Goal: Task Accomplishment & Management: Manage account settings

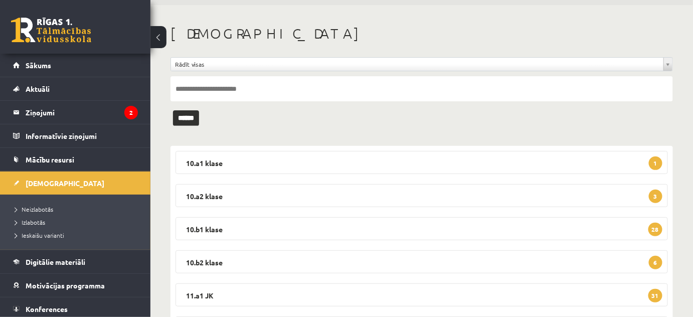
scroll to position [91, 0]
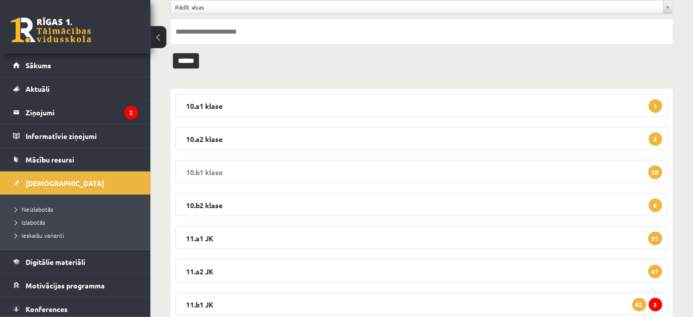
click at [206, 168] on legend "10.b1 klase 28" at bounding box center [422, 171] width 493 height 23
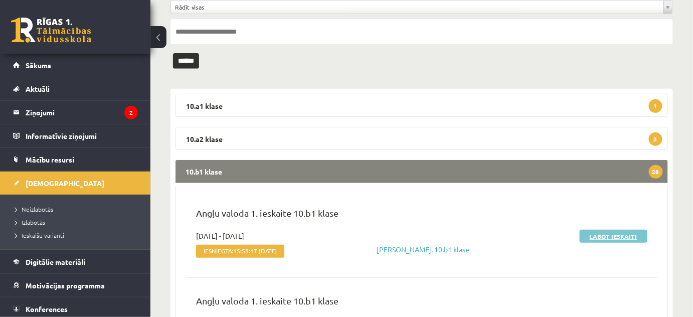
click at [598, 236] on link "Labot ieskaiti" at bounding box center [614, 236] width 68 height 13
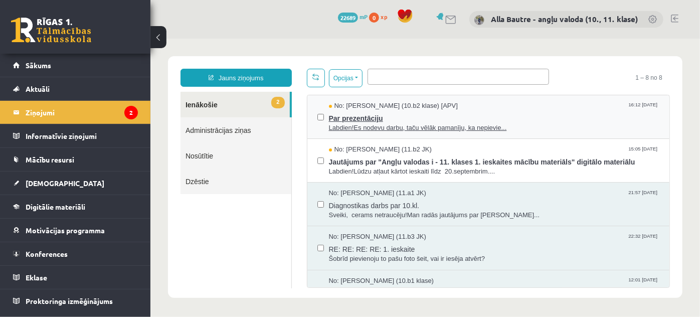
click at [362, 126] on span "Labdien!Es nodevu darbu, taču vēlāk pamanīju, ka nepievie..." at bounding box center [494, 128] width 331 height 10
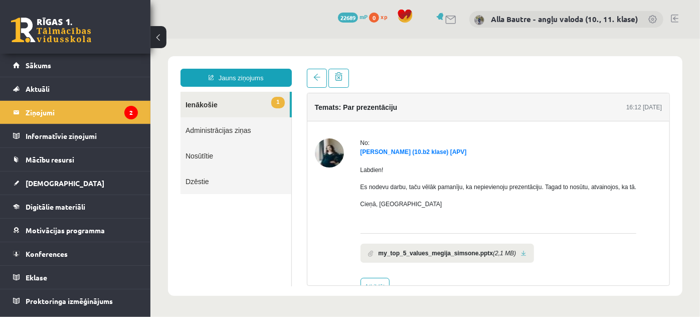
scroll to position [27, 0]
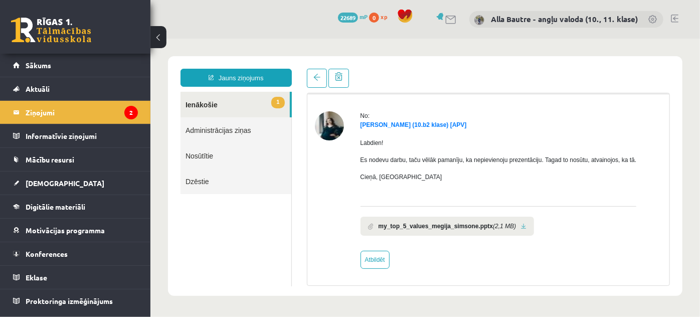
click at [211, 105] on link "1 Ienākošie" at bounding box center [234, 104] width 109 height 26
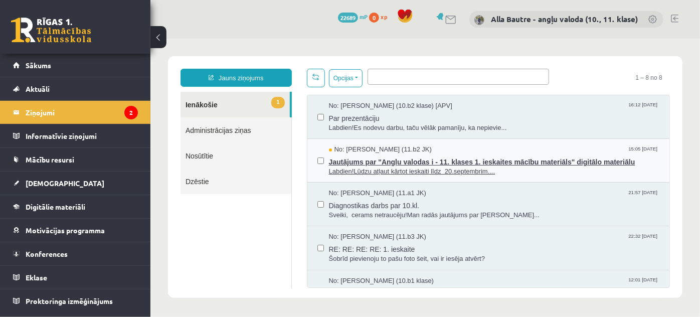
scroll to position [0, 0]
click at [385, 170] on span "Labdien!Lūdzu atļaut kārtot ieskaiti līdz 20.septembrim...." at bounding box center [494, 172] width 331 height 10
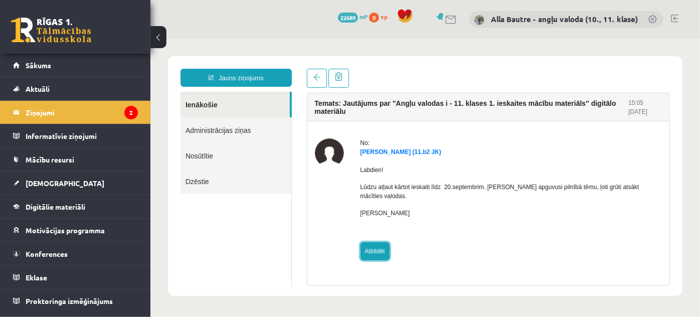
click at [381, 242] on link "Atbildēt" at bounding box center [374, 251] width 29 height 18
type input "**********"
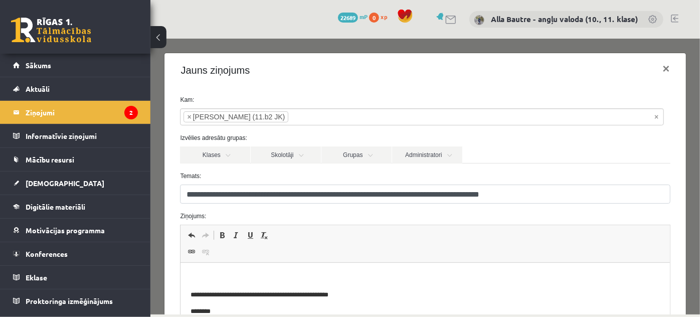
click at [239, 269] on html "**********" at bounding box center [425, 312] width 489 height 98
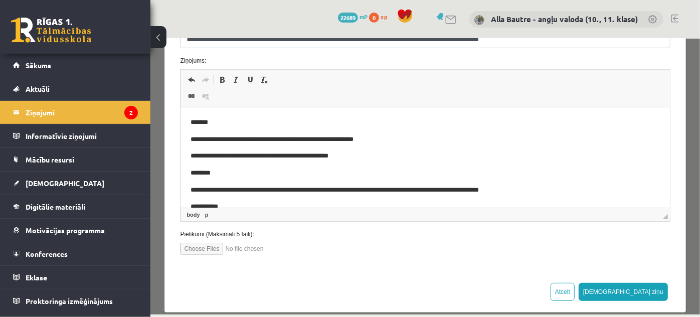
scroll to position [167, 0]
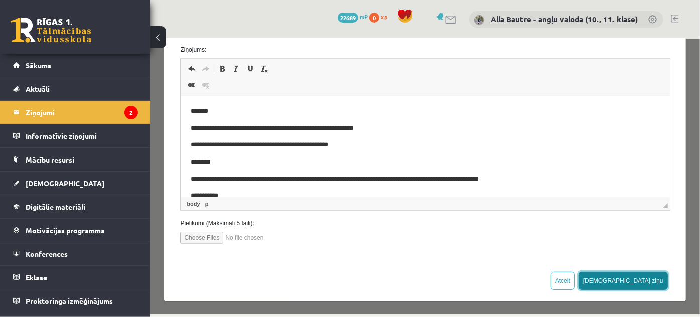
click at [637, 281] on button "Sūtīt ziņu" at bounding box center [622, 280] width 89 height 18
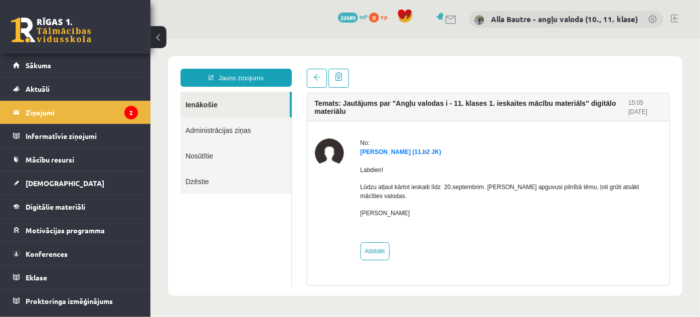
scroll to position [0, 0]
click at [200, 102] on link "Ienākošie" at bounding box center [234, 104] width 109 height 26
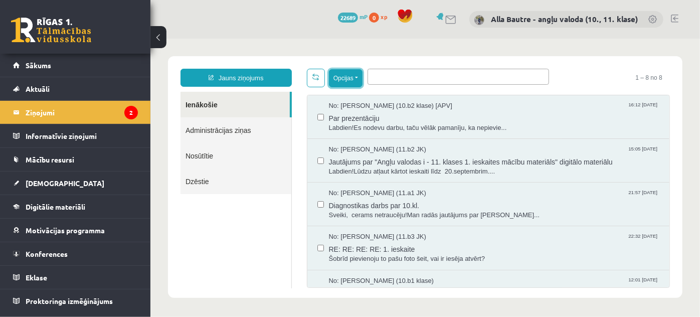
click at [356, 77] on button "Opcijas" at bounding box center [346, 78] width 34 height 18
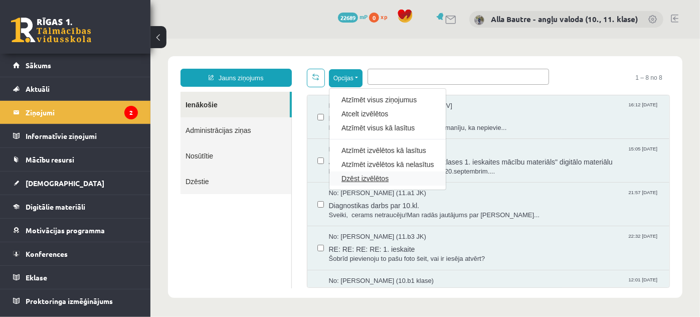
click at [383, 175] on link "Dzēst izvēlētos" at bounding box center [387, 178] width 92 height 10
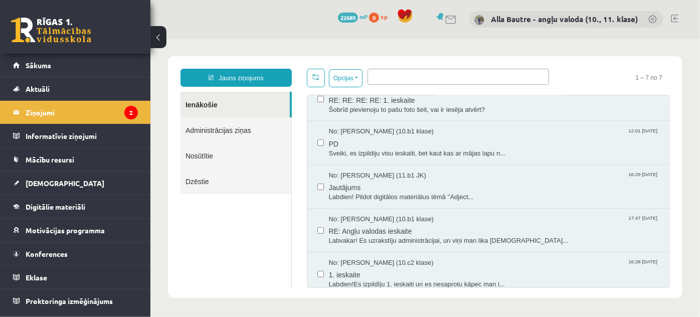
scroll to position [112, 0]
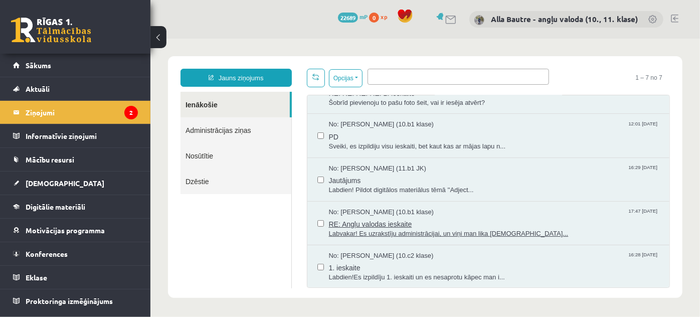
click at [389, 232] on span "Labvakar! Es uzrakstīju administrācijai, un viņi man lika nosūtī..." at bounding box center [494, 234] width 331 height 10
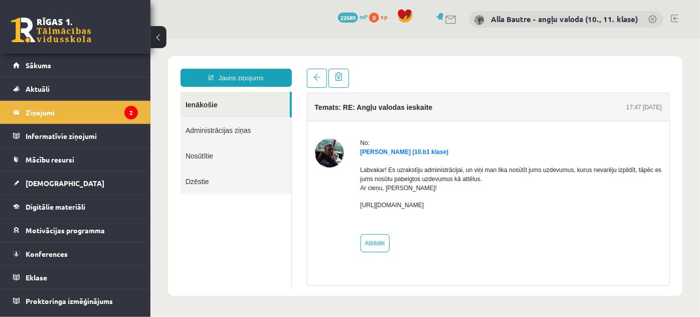
scroll to position [0, 0]
drag, startPoint x: 355, startPoint y: 202, endPoint x: 456, endPoint y: 208, distance: 101.0
click at [456, 208] on div "No: Mihails Cingels (10.b1 klase) Labvakar! Es uzrakstīju administrācijai, un v…" at bounding box center [489, 195] width 348 height 114
copy p "https://failiem.lv/u/n5acfm2kkk"
click at [203, 101] on link "Ienākošie" at bounding box center [234, 104] width 109 height 26
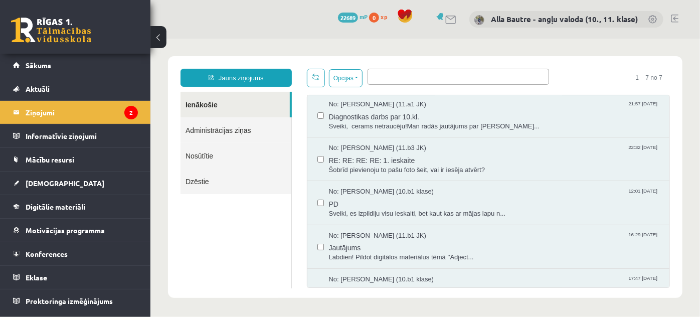
scroll to position [91, 0]
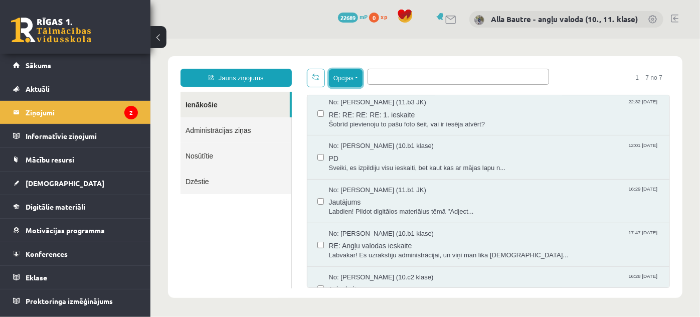
click at [356, 77] on button "Opcijas" at bounding box center [346, 78] width 34 height 18
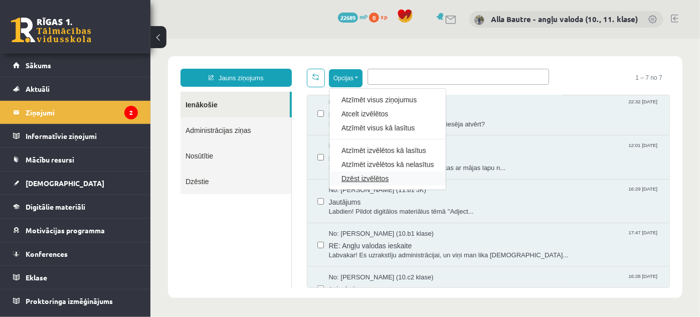
click at [369, 178] on link "Dzēst izvēlētos" at bounding box center [387, 178] width 92 height 10
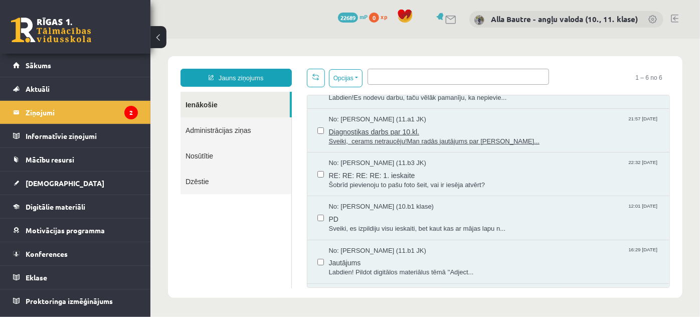
scroll to position [45, 0]
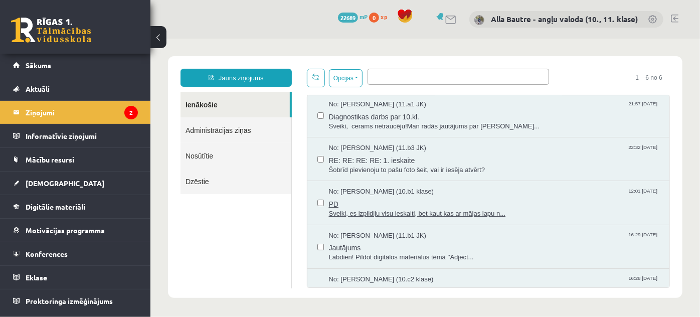
click at [390, 209] on span "Sveiki, es izpildiju visu ieskaiti, bet kaut kas ar mājas lapu n..." at bounding box center [494, 214] width 331 height 10
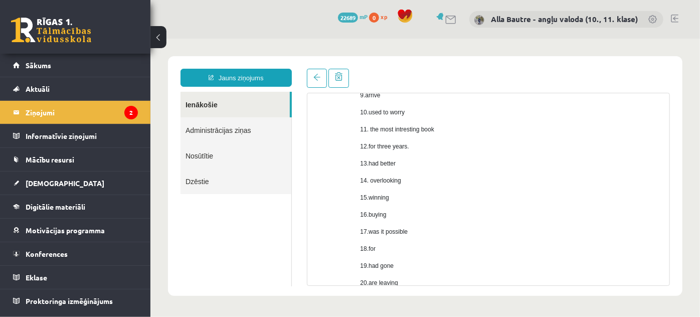
scroll to position [273, 0]
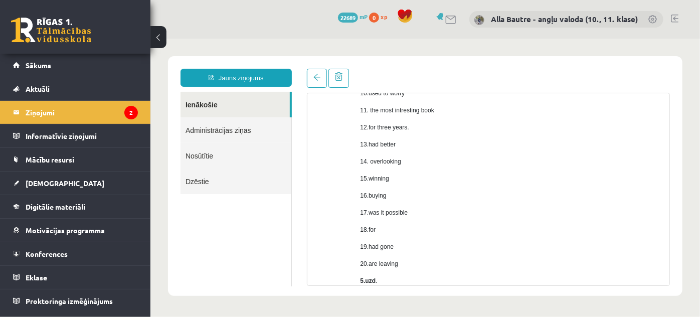
click at [200, 107] on link "Ienākošie" at bounding box center [234, 104] width 109 height 26
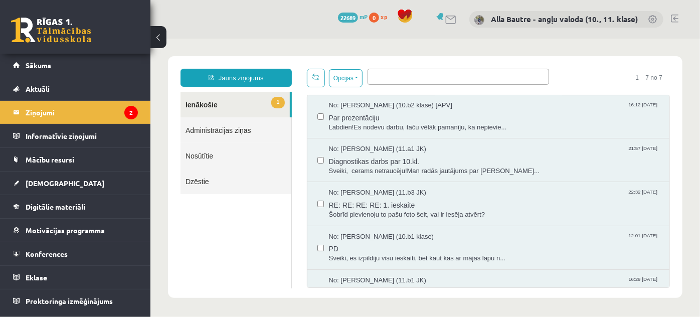
scroll to position [45, 0]
click at [359, 77] on button "Opcijas" at bounding box center [346, 78] width 34 height 18
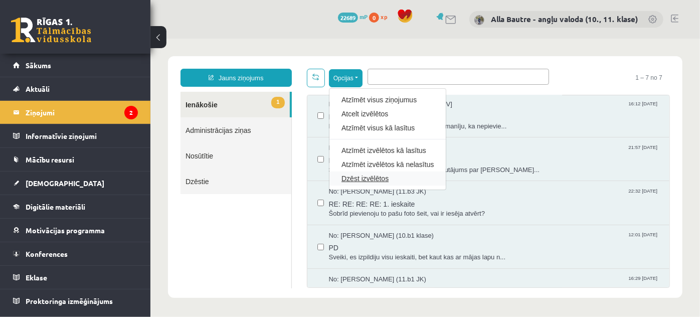
click at [368, 173] on link "Dzēst izvēlētos" at bounding box center [387, 178] width 92 height 10
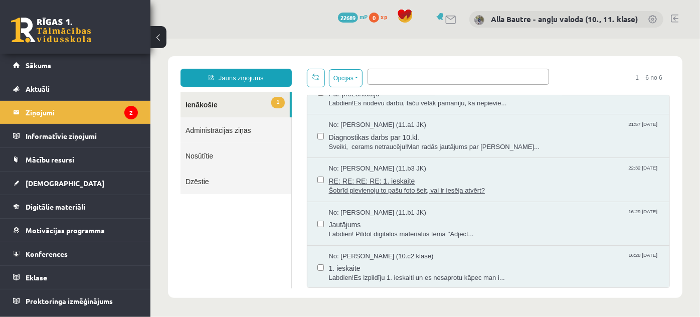
scroll to position [0, 0]
click at [394, 276] on span "Labdien!Es izpildīju 1. ieskaiti un es nesaprotu kāpec man i..." at bounding box center [494, 278] width 331 height 10
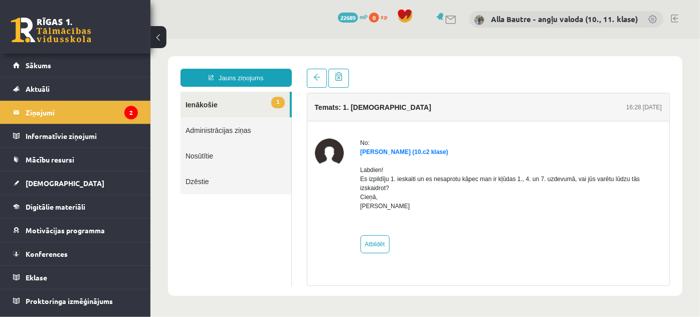
click at [212, 105] on link "1 Ienākošie" at bounding box center [234, 104] width 109 height 26
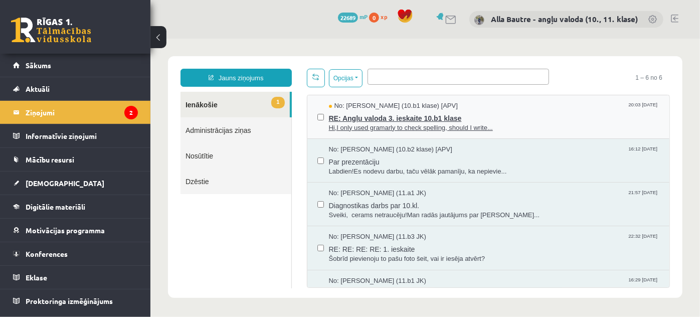
click at [435, 119] on span "RE: Angļu valoda 3. ieskaite 10.b1 klase" at bounding box center [494, 116] width 331 height 13
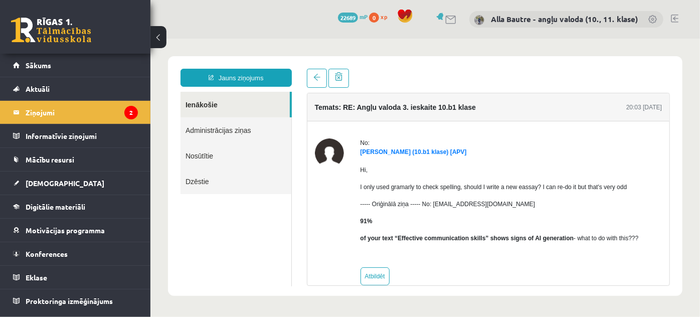
scroll to position [17, 0]
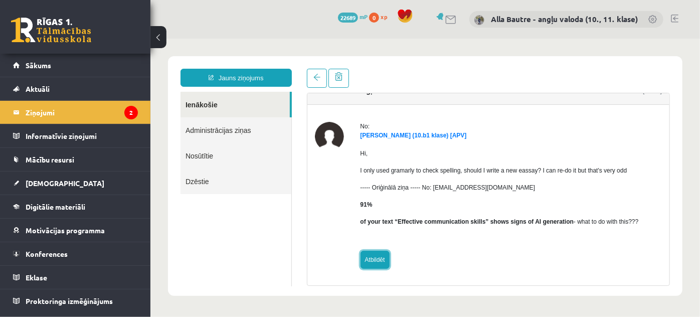
click at [375, 259] on link "Atbildēt" at bounding box center [374, 259] width 29 height 18
type input "**********"
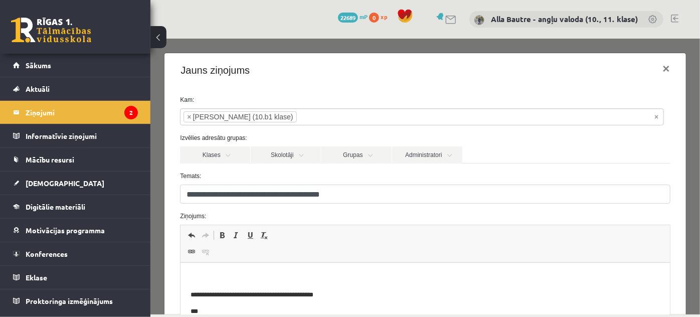
click at [208, 277] on p "Editor, wiswyg-editor-47024839732020-1757956999-236" at bounding box center [425, 278] width 469 height 11
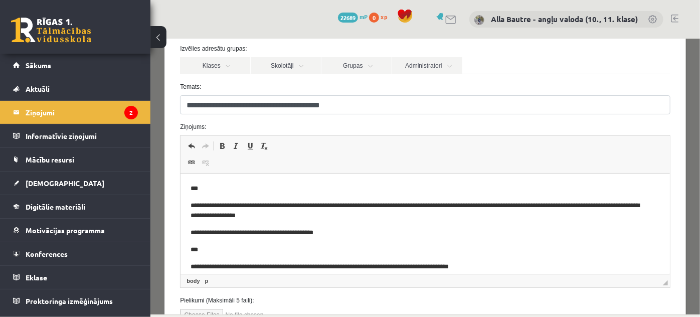
scroll to position [136, 0]
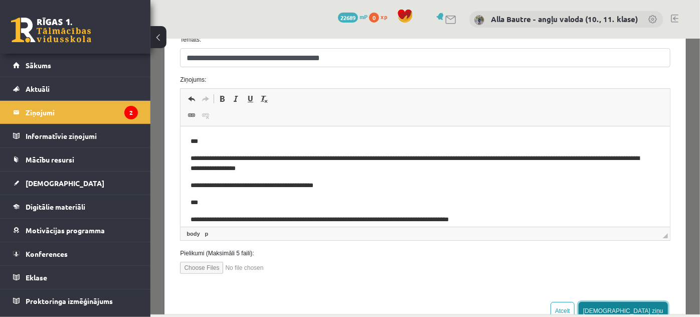
click at [646, 305] on button "[DEMOGRAPHIC_DATA] ziņu" at bounding box center [622, 310] width 89 height 18
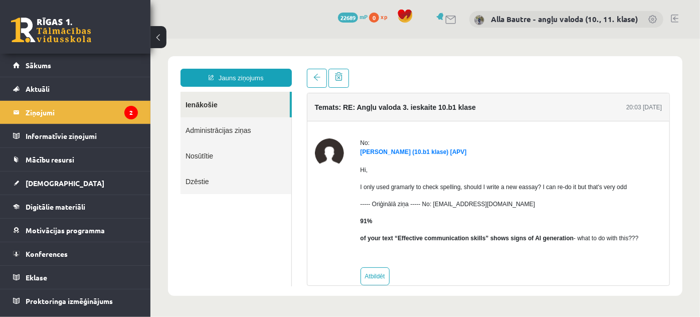
scroll to position [0, 0]
click at [199, 104] on link "Ienākošie" at bounding box center [234, 104] width 109 height 26
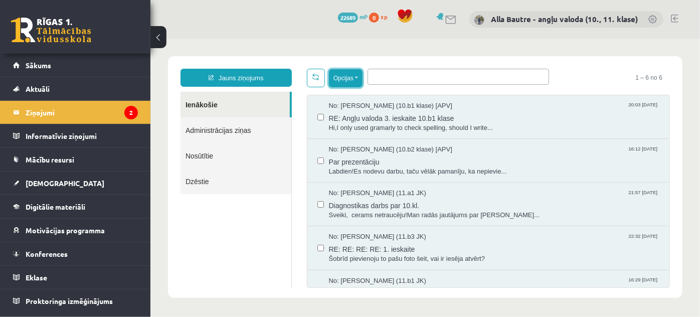
click at [358, 76] on button "Opcijas" at bounding box center [346, 78] width 34 height 18
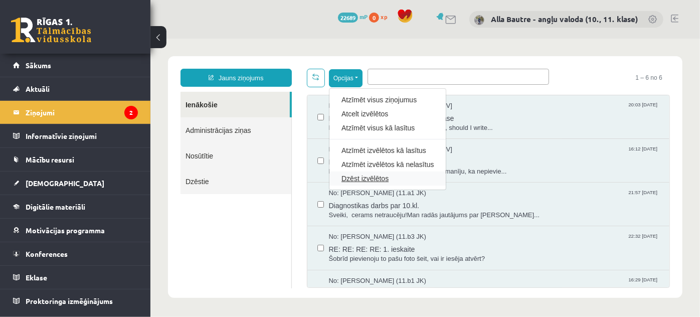
click at [356, 177] on link "Dzēst izvēlētos" at bounding box center [387, 178] width 92 height 10
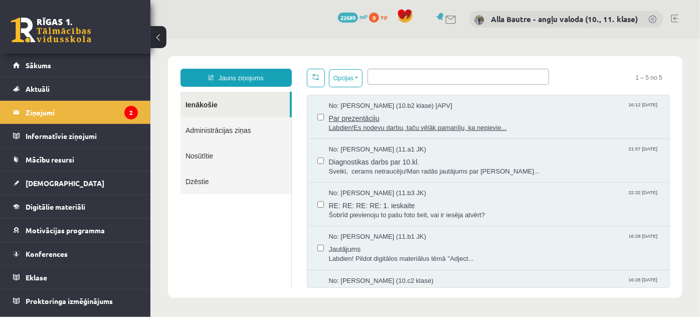
scroll to position [25, 0]
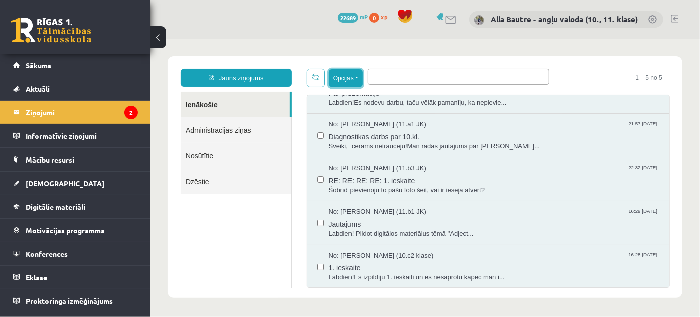
click at [355, 77] on button "Opcijas" at bounding box center [346, 78] width 34 height 18
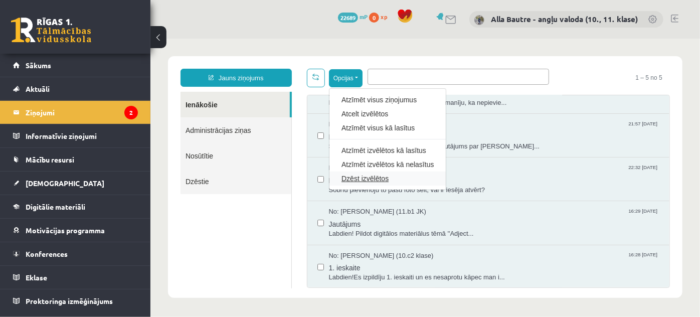
click at [358, 176] on link "Dzēst izvēlētos" at bounding box center [387, 178] width 92 height 10
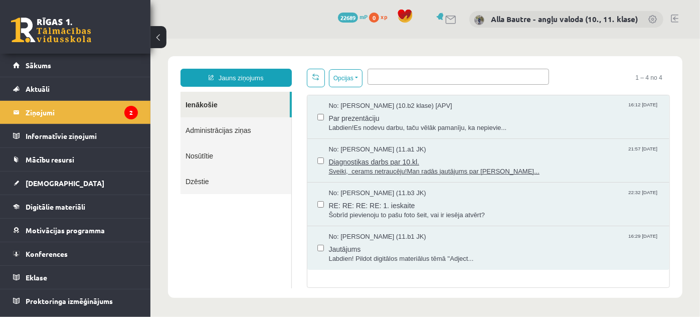
scroll to position [0, 0]
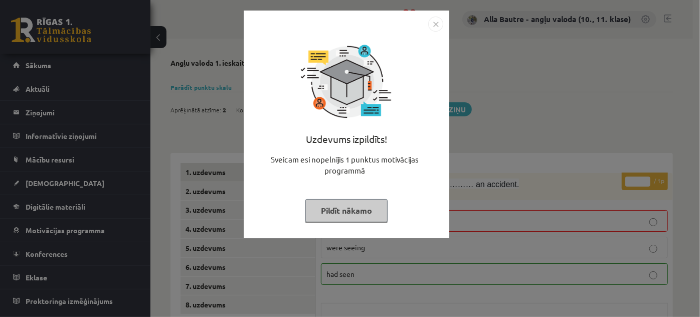
click at [434, 25] on img "Close" at bounding box center [435, 24] width 15 height 15
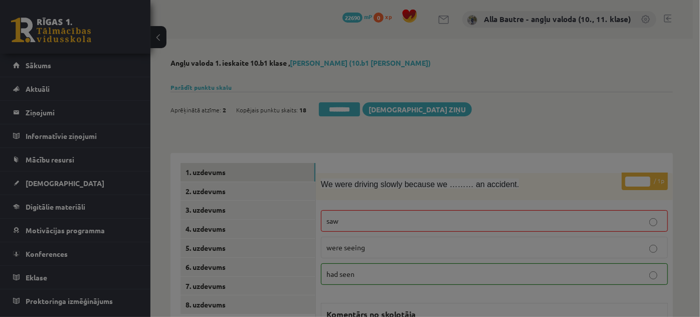
click at [434, 24] on div "Uzdevums izpildīts! Sveicam esi nopelnījis 1 punktus motivācijas programmā Pild…" at bounding box center [347, 99] width 206 height 228
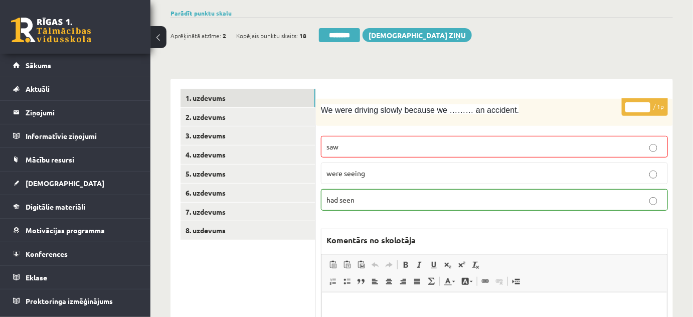
scroll to position [91, 0]
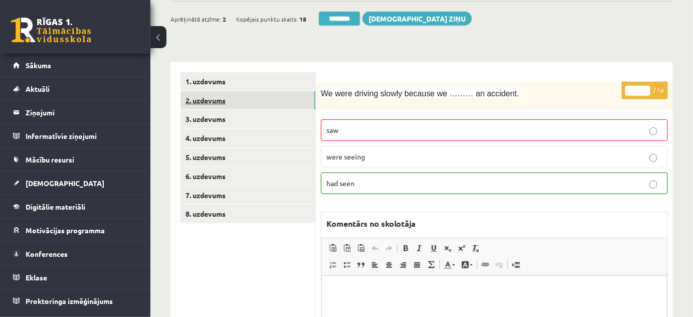
click at [210, 100] on link "2. uzdevums" at bounding box center [248, 100] width 135 height 19
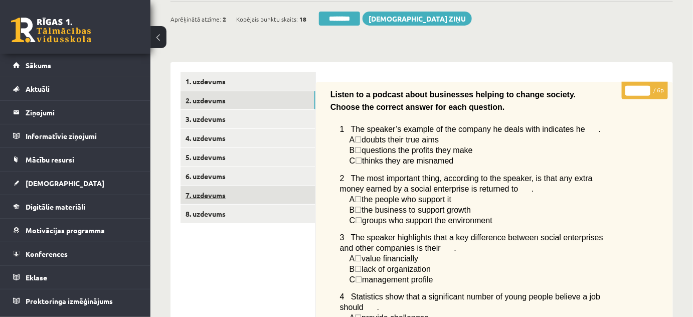
scroll to position [0, 0]
click at [647, 87] on input "*" at bounding box center [638, 91] width 25 height 10
type input "*"
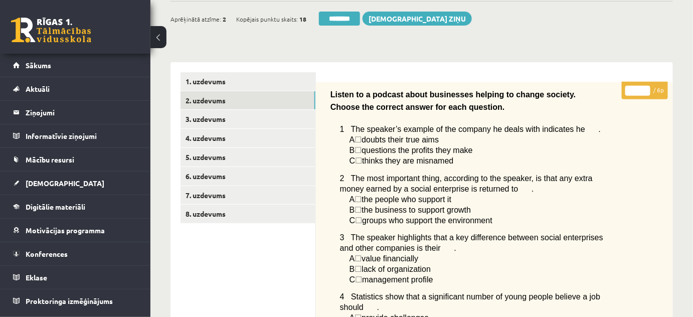
click at [647, 87] on input "*" at bounding box center [638, 91] width 25 height 10
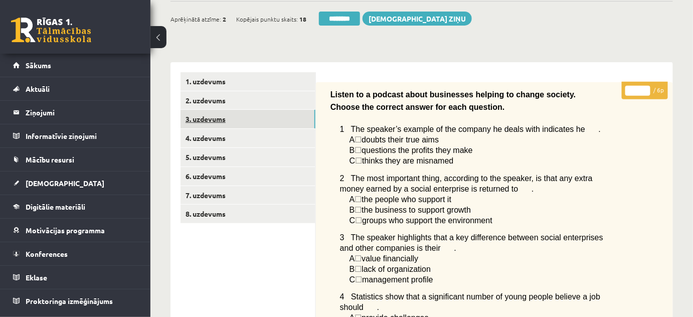
click at [217, 116] on link "3. uzdevums" at bounding box center [248, 119] width 135 height 19
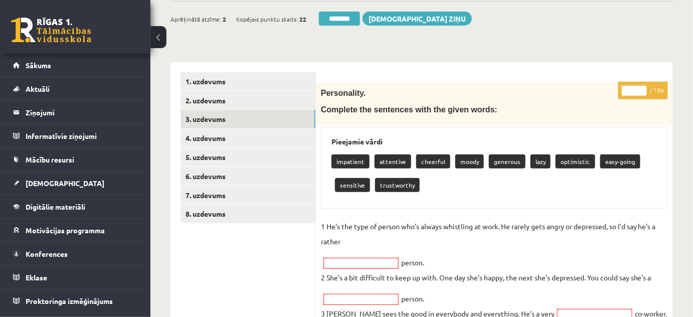
click at [641, 87] on input "*" at bounding box center [634, 91] width 25 height 10
type input "*"
click at [641, 87] on input "*" at bounding box center [634, 91] width 25 height 10
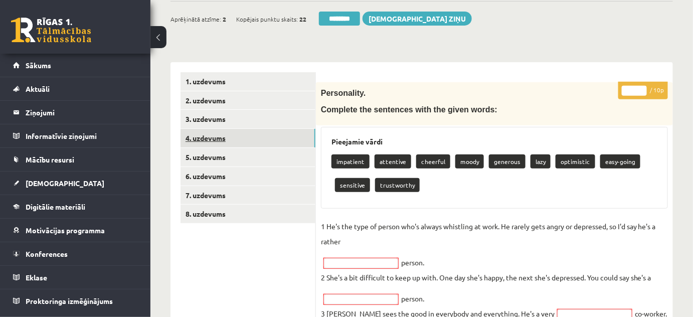
click at [217, 138] on link "4. uzdevums" at bounding box center [248, 138] width 135 height 19
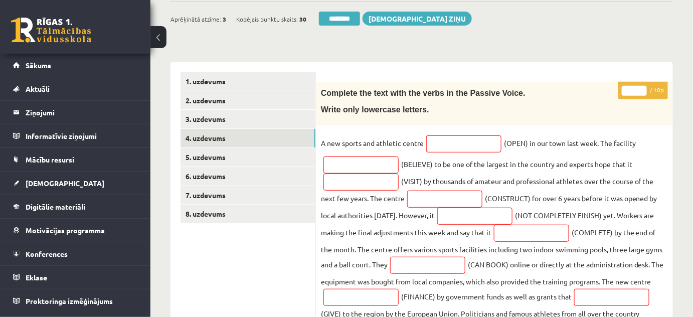
type input "**"
click at [642, 88] on input "**" at bounding box center [634, 91] width 25 height 10
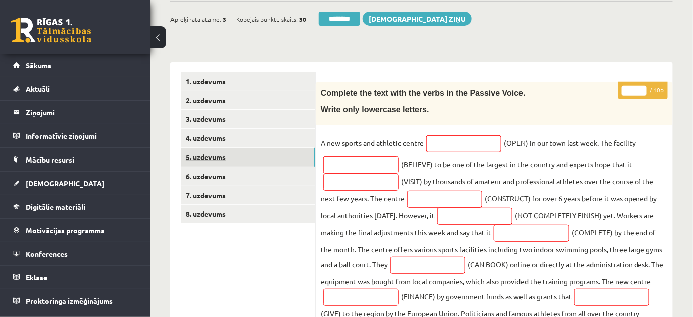
click at [231, 158] on link "5. uzdevums" at bounding box center [248, 157] width 135 height 19
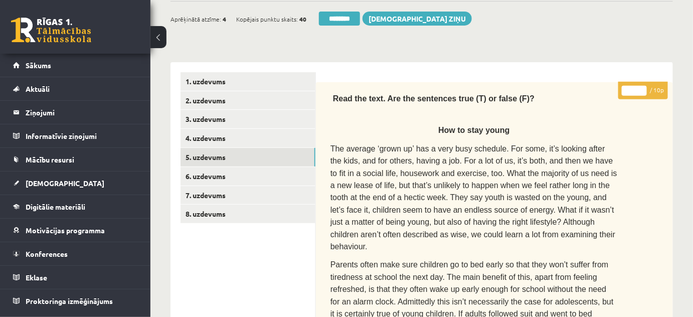
click at [643, 89] on input "**" at bounding box center [634, 91] width 25 height 10
type input "*"
click at [643, 92] on input "*" at bounding box center [634, 91] width 25 height 10
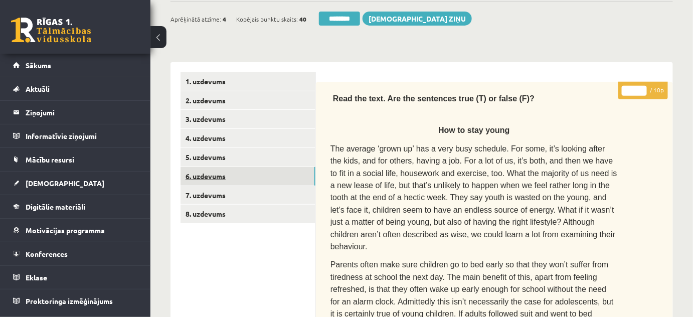
click at [205, 174] on link "6. uzdevums" at bounding box center [248, 176] width 135 height 19
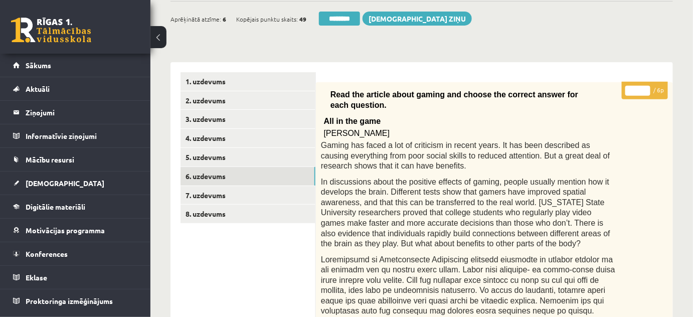
type input "*"
click at [646, 88] on input "*" at bounding box center [638, 91] width 25 height 10
click at [222, 193] on link "7. uzdevums" at bounding box center [248, 195] width 135 height 19
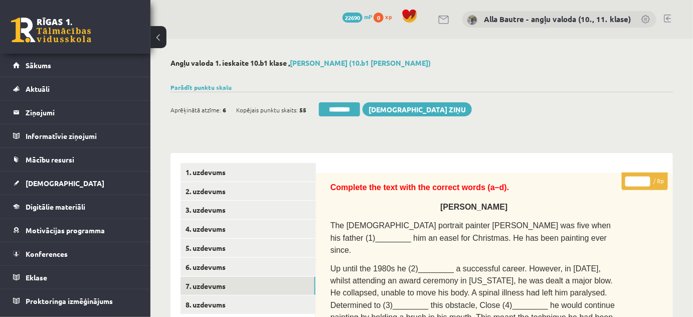
type input "*"
click at [647, 180] on input "*" at bounding box center [638, 182] width 25 height 10
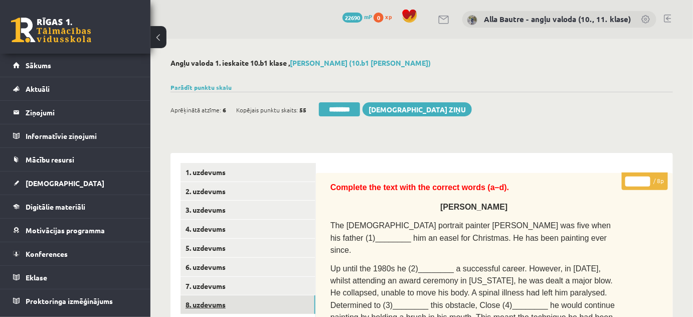
click at [202, 304] on link "8. uzdevums" at bounding box center [248, 304] width 135 height 19
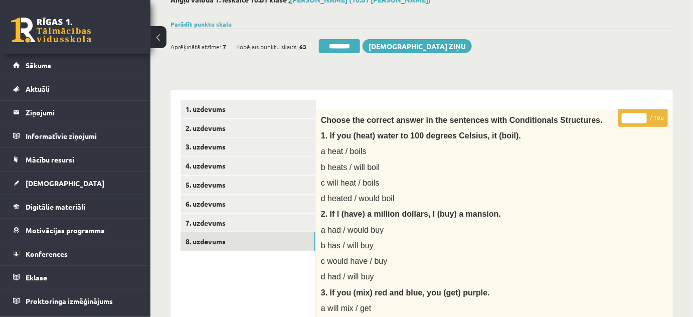
scroll to position [91, 0]
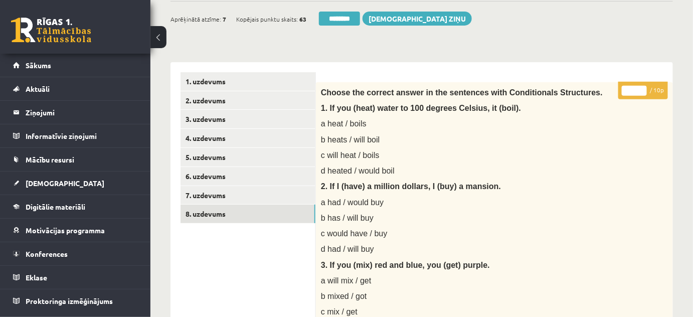
type input "**"
click at [644, 88] on input "**" at bounding box center [634, 91] width 25 height 10
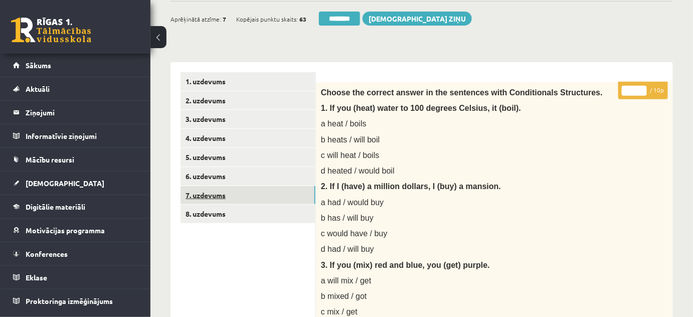
click at [195, 194] on link "7. uzdevums" at bounding box center [248, 195] width 135 height 19
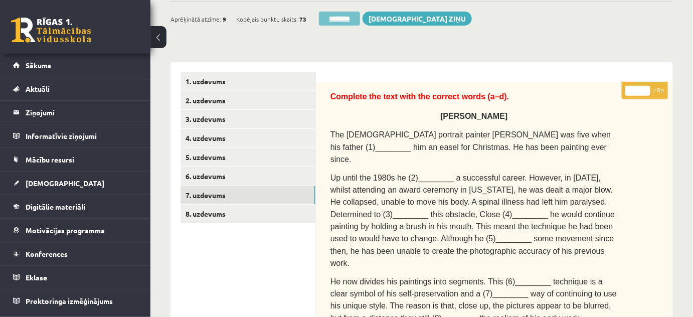
scroll to position [0, 0]
drag, startPoint x: 318, startPoint y: 18, endPoint x: 384, endPoint y: 34, distance: 68.1
click at [319, 18] on input "********" at bounding box center [339, 19] width 41 height 14
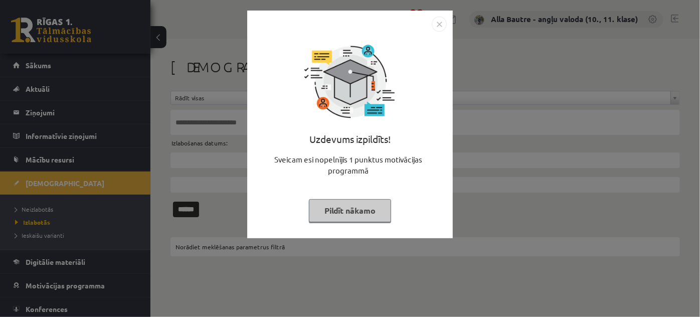
click at [440, 22] on img "Close" at bounding box center [439, 24] width 15 height 15
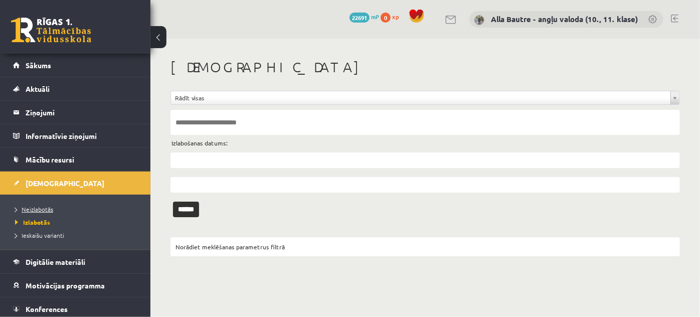
click at [32, 208] on span "Neizlabotās" at bounding box center [34, 209] width 38 height 8
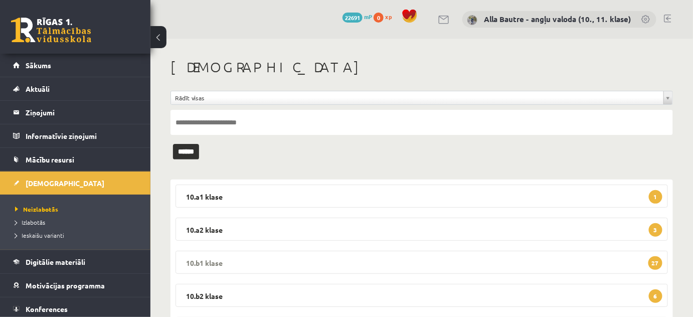
click at [198, 263] on legend "10.b1 [PERSON_NAME] 27" at bounding box center [422, 262] width 493 height 23
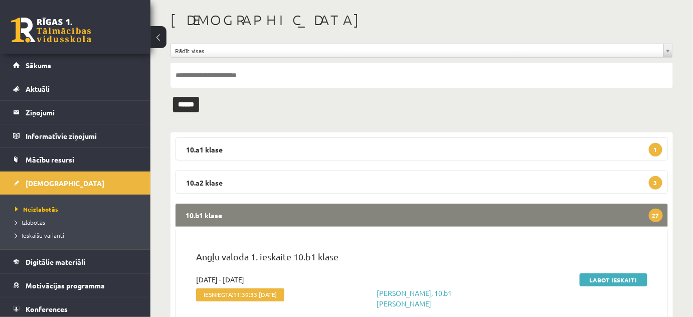
scroll to position [91, 0]
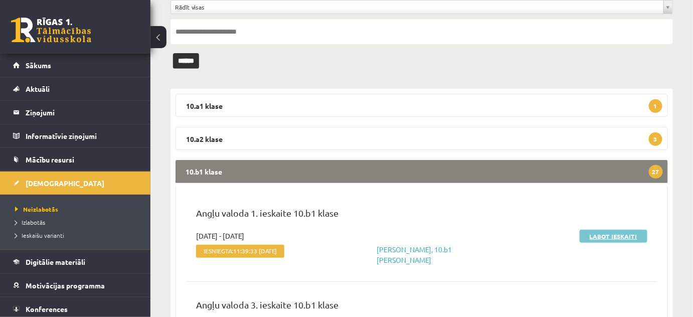
click at [616, 237] on link "Labot ieskaiti" at bounding box center [614, 236] width 68 height 13
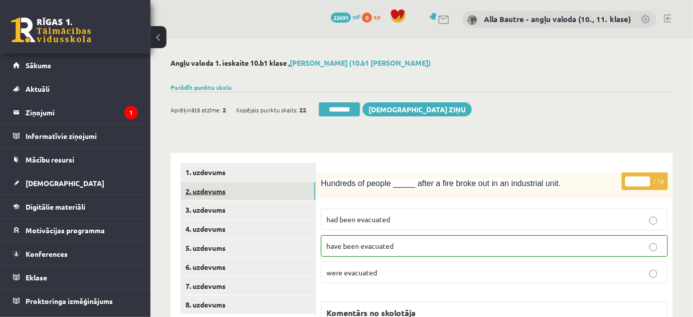
click at [189, 190] on link "2. uzdevums" at bounding box center [248, 191] width 135 height 19
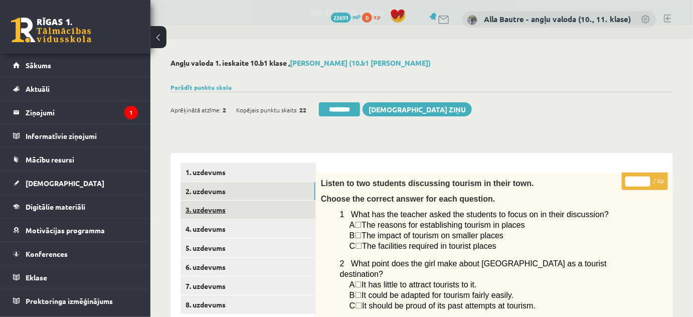
click at [192, 205] on link "3. uzdevums" at bounding box center [248, 210] width 135 height 19
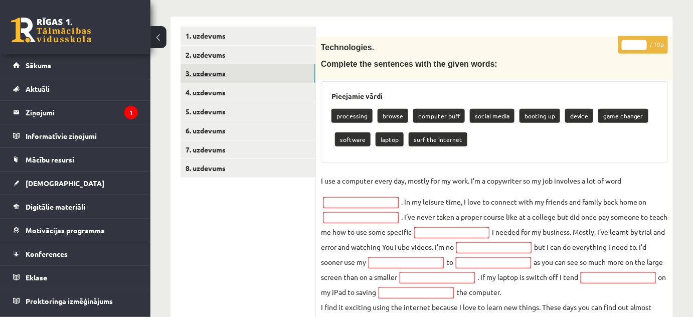
scroll to position [91, 0]
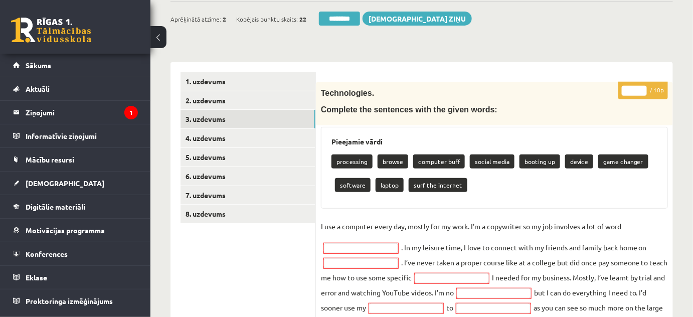
click at [643, 87] on input "*" at bounding box center [634, 91] width 25 height 10
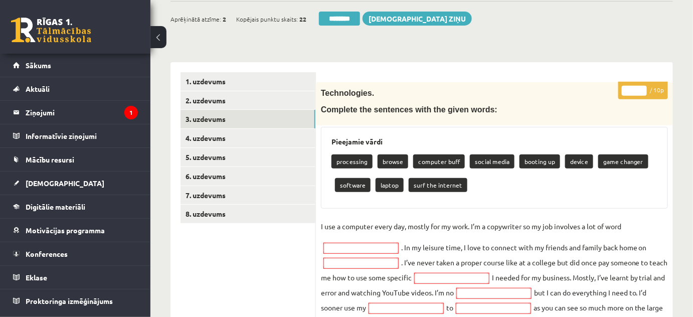
type input "*"
click at [643, 87] on input "*" at bounding box center [634, 91] width 25 height 10
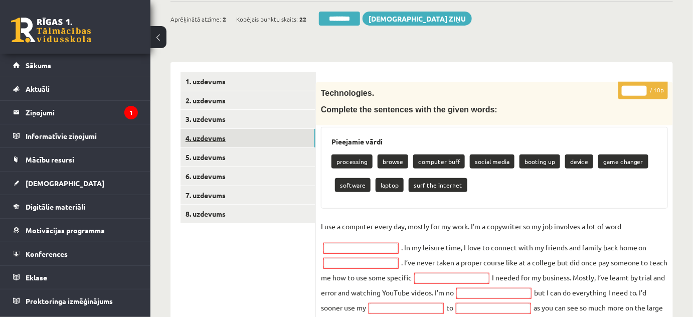
click at [222, 137] on link "4. uzdevums" at bounding box center [248, 138] width 135 height 19
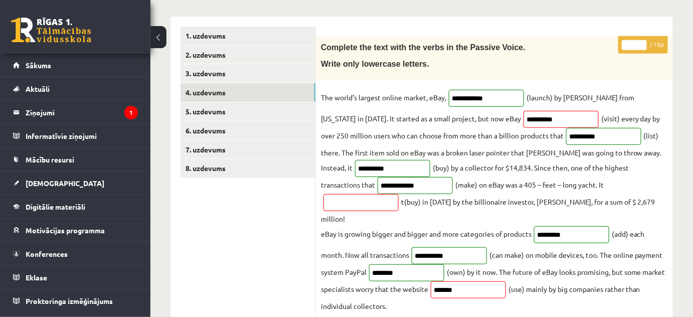
scroll to position [0, 0]
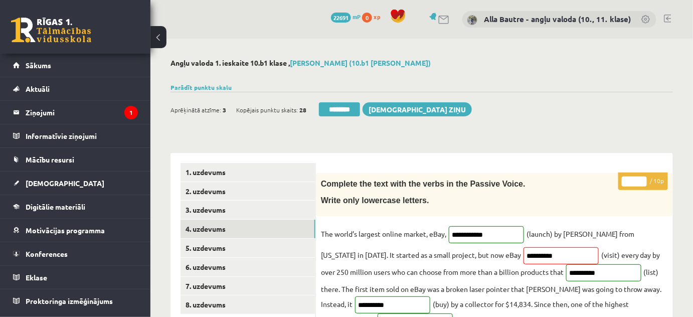
click at [642, 179] on input "*" at bounding box center [634, 182] width 25 height 10
type input "*"
click at [642, 179] on input "*" at bounding box center [634, 182] width 25 height 10
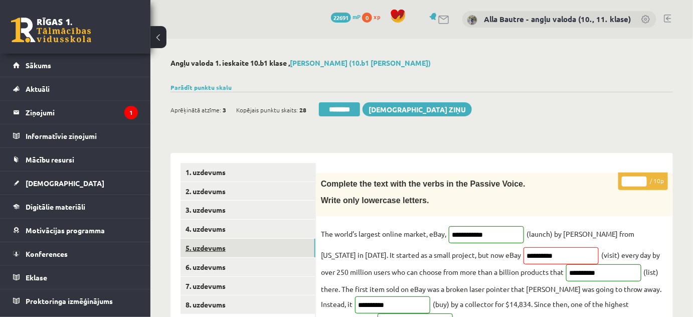
click at [194, 245] on link "5. uzdevums" at bounding box center [248, 248] width 135 height 19
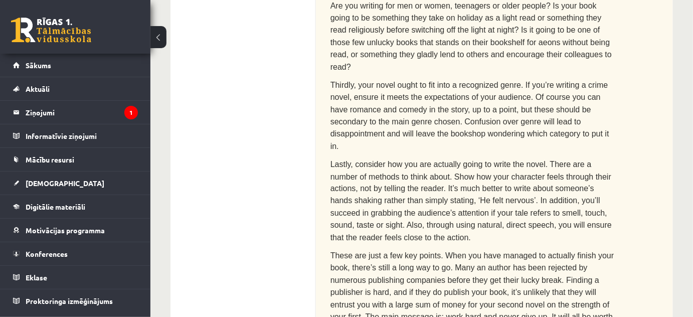
scroll to position [45, 0]
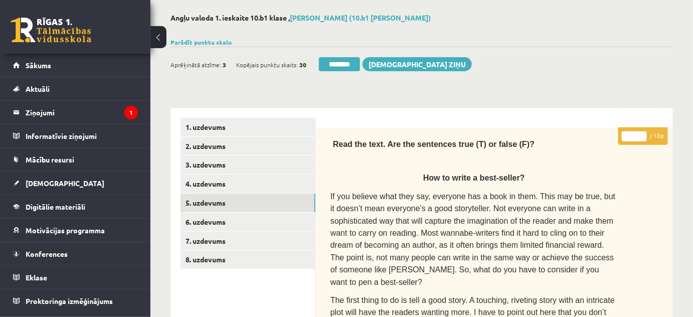
click at [643, 133] on input "*" at bounding box center [634, 136] width 25 height 10
type input "*"
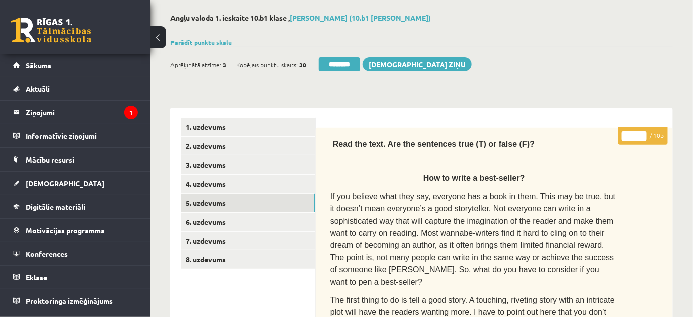
click at [643, 133] on input "*" at bounding box center [634, 136] width 25 height 10
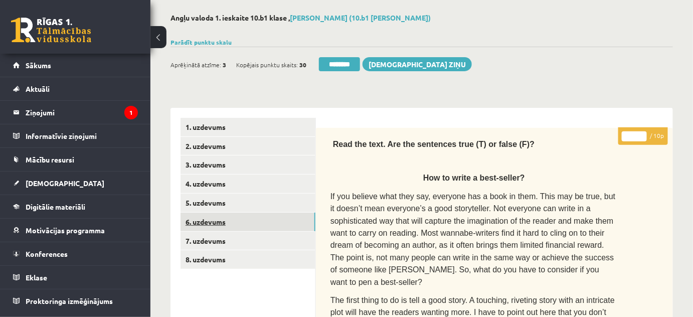
click at [210, 220] on link "6. uzdevums" at bounding box center [248, 222] width 135 height 19
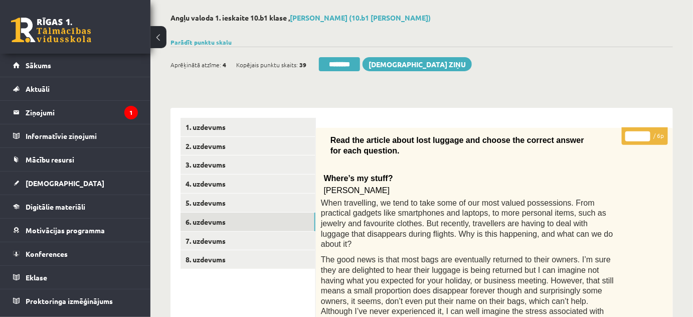
scroll to position [0, 0]
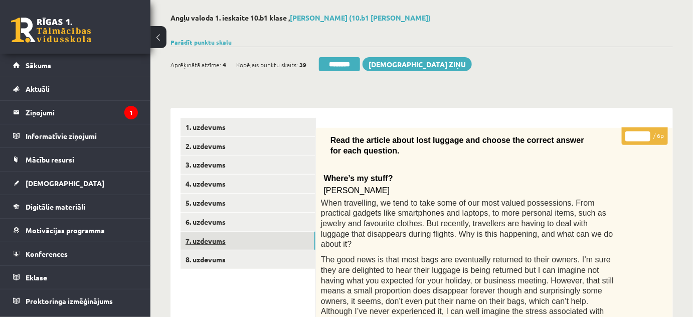
click at [206, 239] on link "7. uzdevums" at bounding box center [248, 241] width 135 height 19
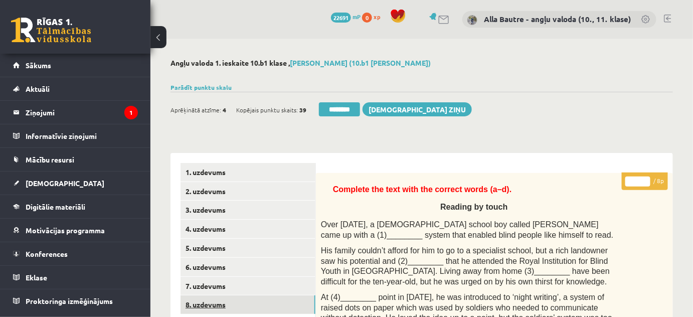
click at [202, 306] on link "8. uzdevums" at bounding box center [248, 304] width 135 height 19
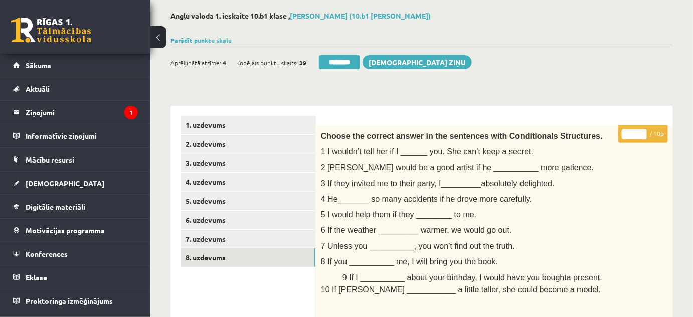
scroll to position [45, 0]
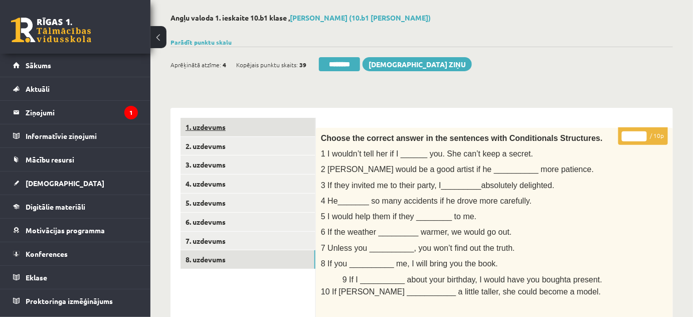
click at [215, 124] on link "1. uzdevums" at bounding box center [248, 127] width 135 height 19
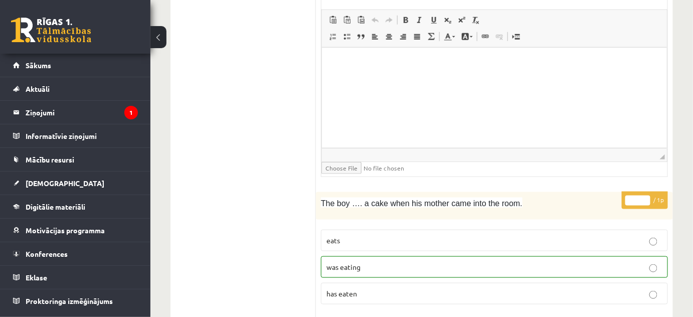
scroll to position [319, 0]
type input "*"
click at [645, 196] on input "*" at bounding box center [638, 199] width 25 height 10
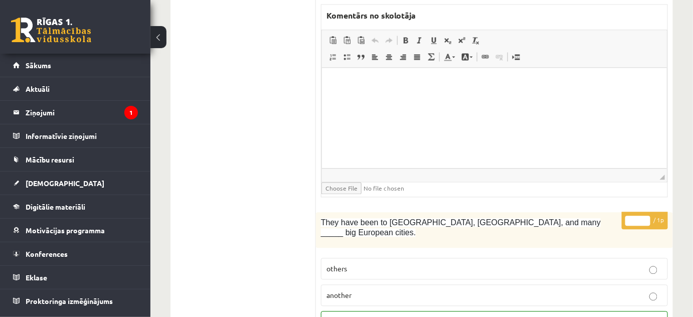
scroll to position [638, 0]
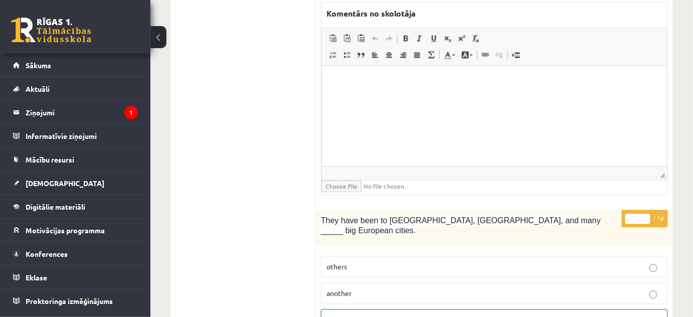
type input "*"
click at [645, 214] on input "*" at bounding box center [638, 219] width 25 height 10
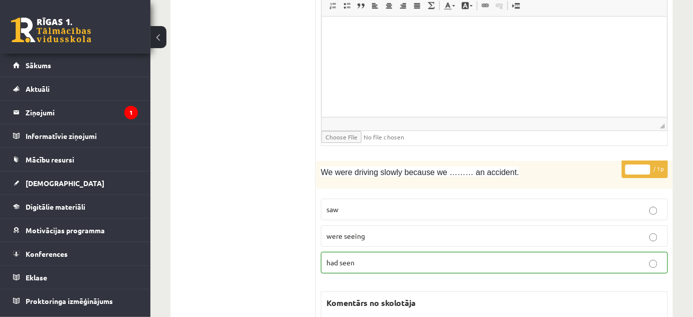
scroll to position [1048, 0]
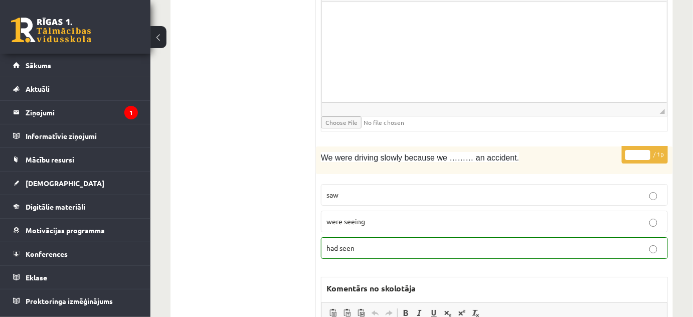
type input "*"
click at [647, 150] on input "*" at bounding box center [638, 155] width 25 height 10
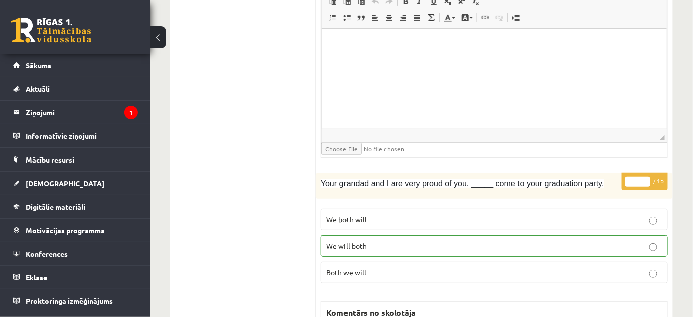
scroll to position [1368, 0]
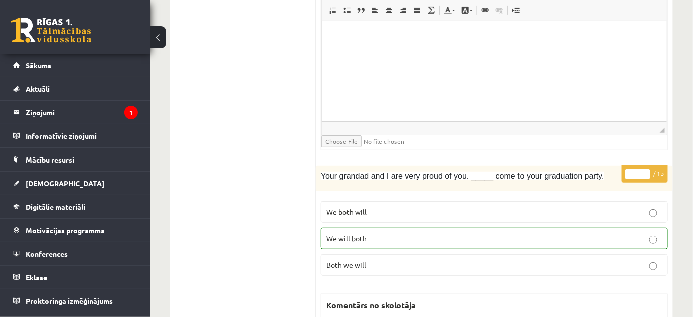
type input "*"
click at [646, 169] on input "*" at bounding box center [638, 174] width 25 height 10
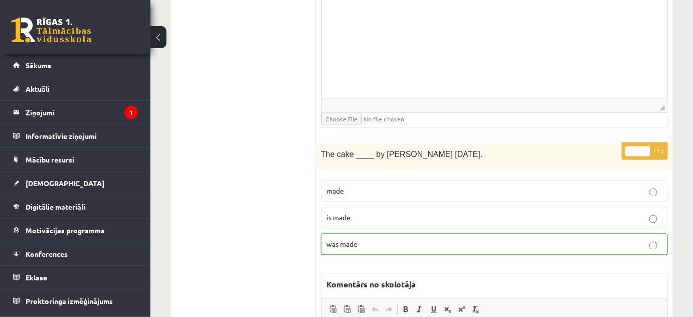
scroll to position [1733, 0]
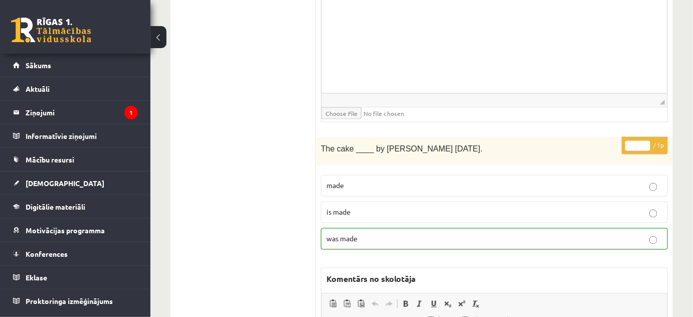
type input "*"
click at [646, 141] on input "*" at bounding box center [638, 146] width 25 height 10
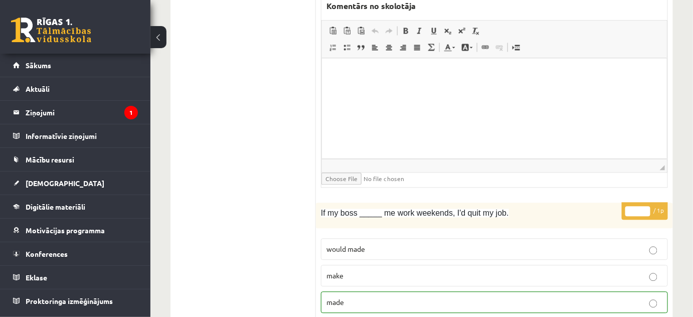
scroll to position [2007, 0]
type input "*"
click at [645, 206] on input "*" at bounding box center [638, 211] width 25 height 10
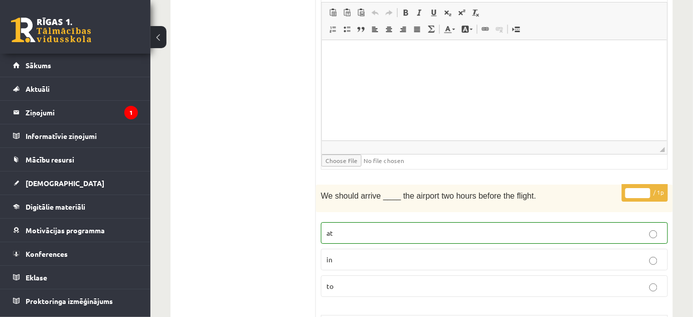
scroll to position [2371, 0]
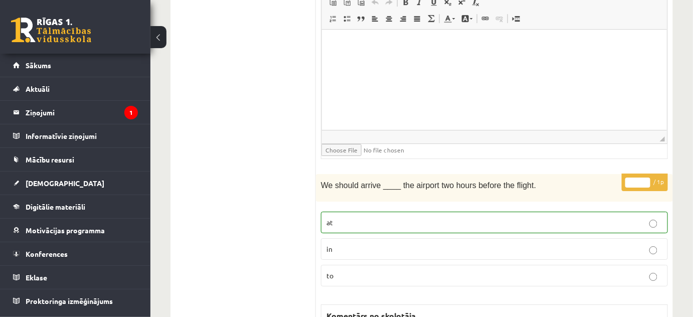
type input "*"
click at [645, 178] on input "*" at bounding box center [638, 183] width 25 height 10
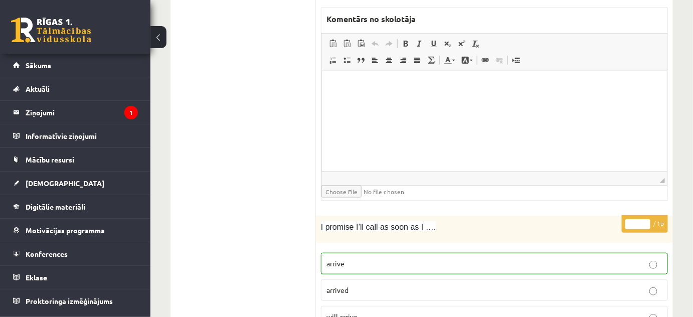
scroll to position [2690, 0]
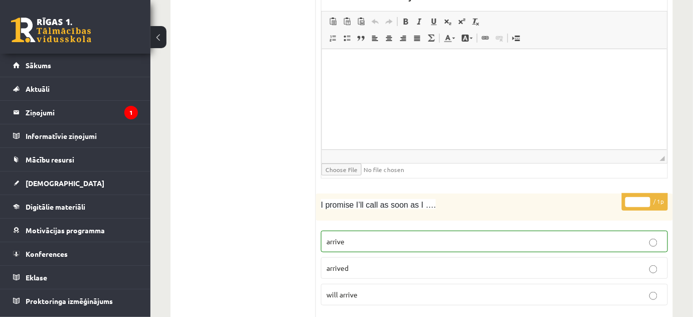
type input "*"
click at [647, 197] on input "*" at bounding box center [638, 202] width 25 height 10
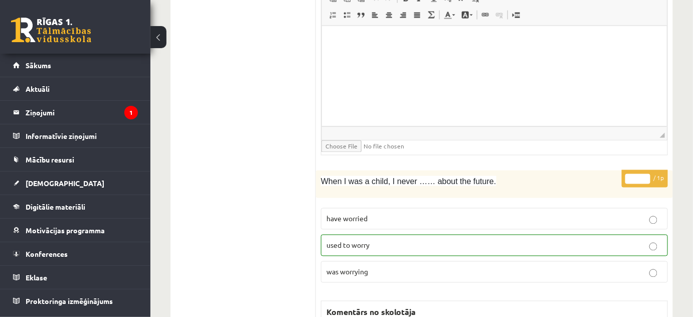
scroll to position [3055, 0]
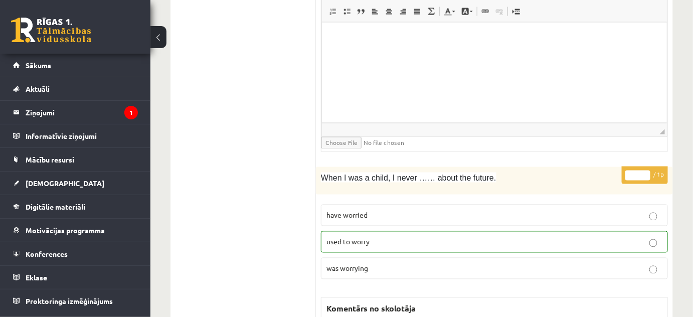
type input "*"
click at [644, 171] on input "*" at bounding box center [638, 176] width 25 height 10
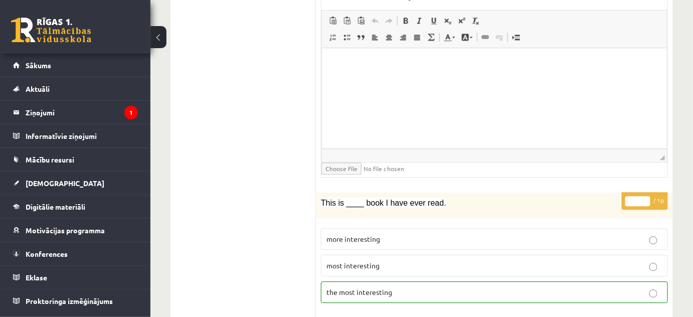
scroll to position [3375, 0]
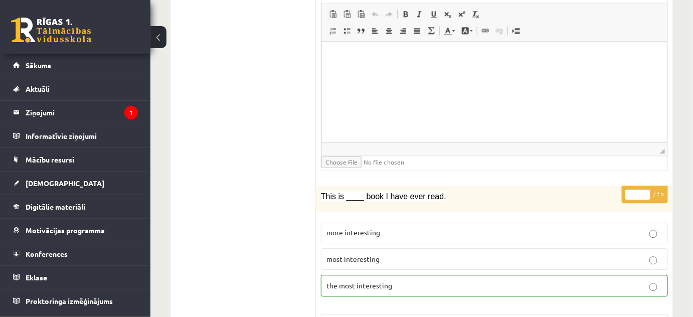
type input "*"
click at [647, 190] on input "*" at bounding box center [638, 195] width 25 height 10
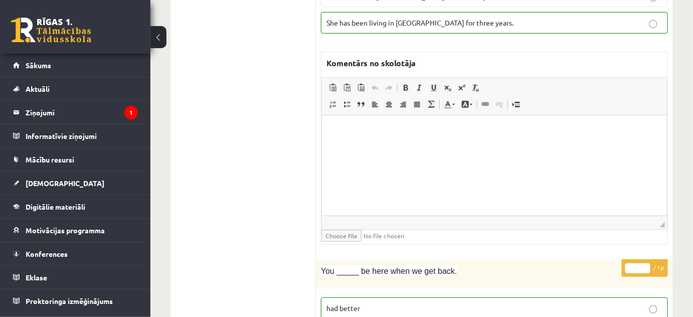
scroll to position [4013, 0]
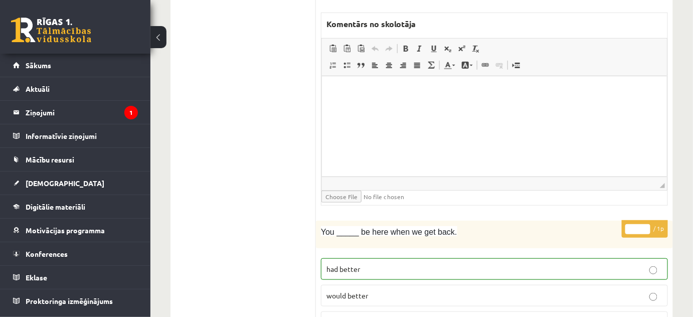
type input "*"
click at [647, 224] on input "*" at bounding box center [638, 229] width 25 height 10
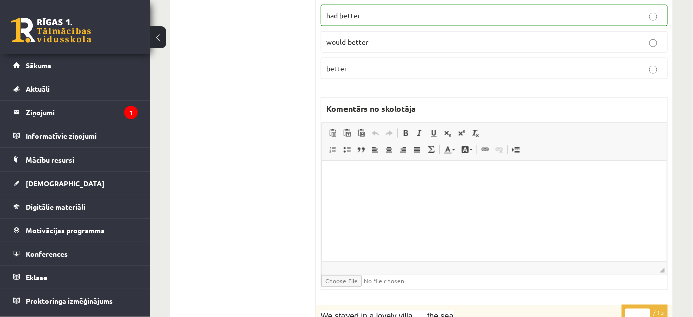
scroll to position [4332, 0]
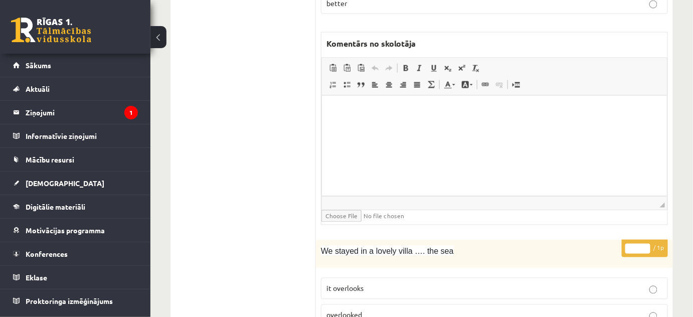
type input "*"
click at [647, 244] on input "*" at bounding box center [638, 249] width 25 height 10
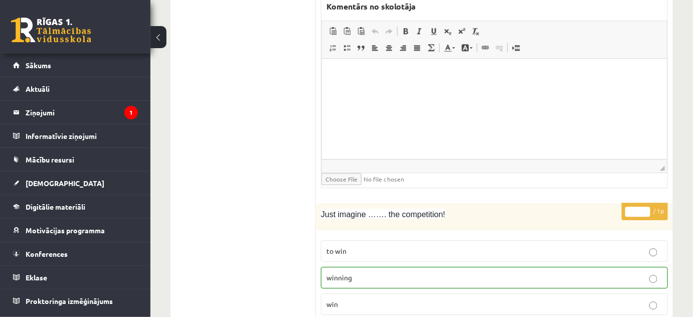
scroll to position [4743, 0]
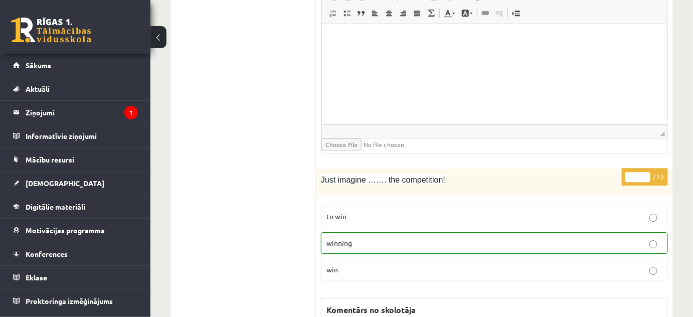
type input "*"
click at [646, 172] on input "*" at bounding box center [638, 177] width 25 height 10
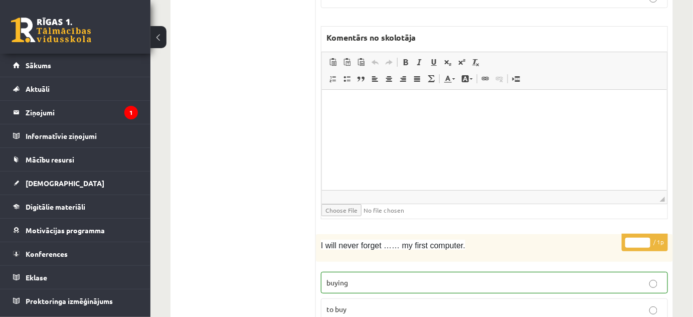
scroll to position [5016, 0]
type input "*"
click at [648, 236] on input "*" at bounding box center [638, 241] width 25 height 10
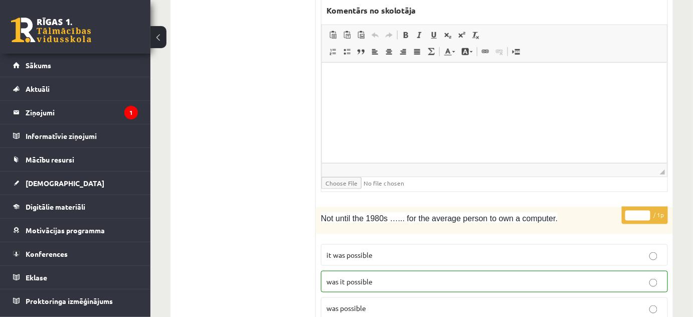
scroll to position [5381, 0]
type input "*"
click at [645, 210] on input "*" at bounding box center [638, 215] width 25 height 10
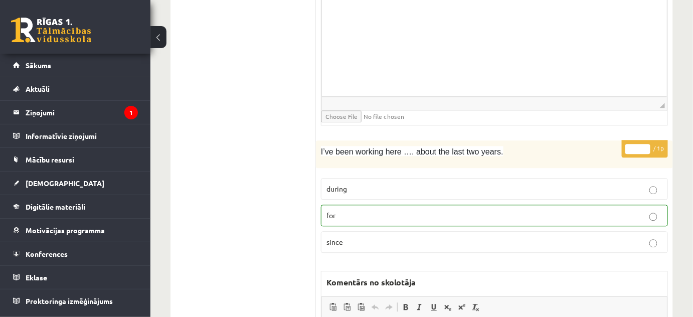
scroll to position [5791, 0]
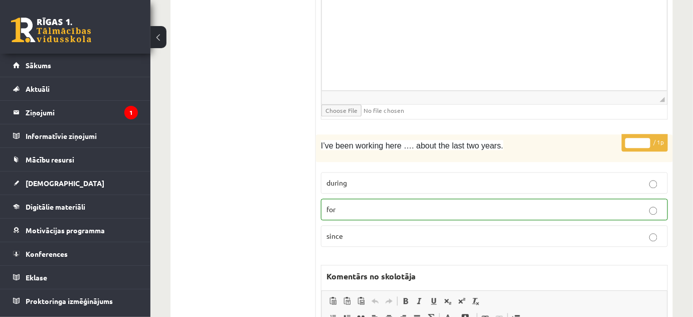
type input "*"
click at [643, 138] on input "*" at bounding box center [638, 143] width 25 height 10
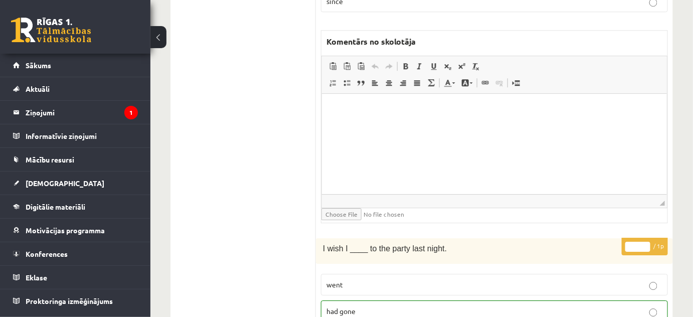
scroll to position [6065, 0]
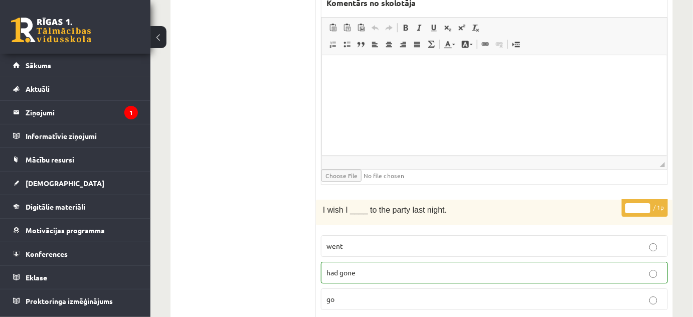
type input "*"
click at [646, 203] on input "*" at bounding box center [638, 208] width 25 height 10
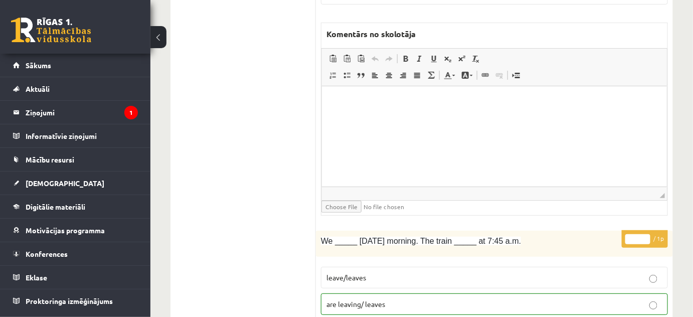
scroll to position [6384, 0]
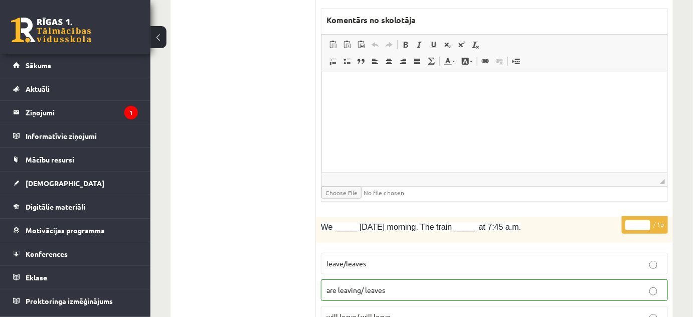
type input "*"
click at [644, 220] on input "*" at bounding box center [638, 225] width 25 height 10
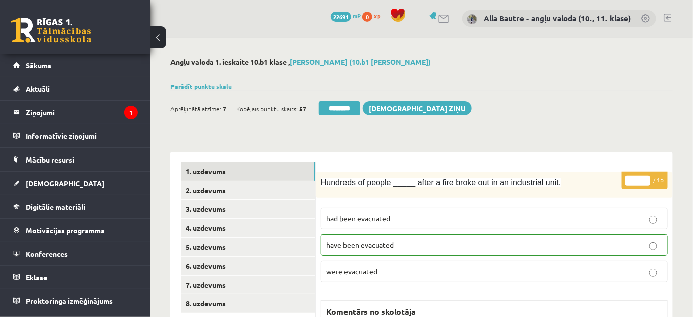
scroll to position [0, 0]
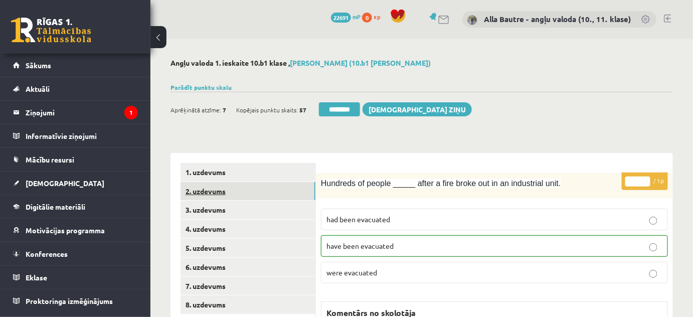
click at [217, 188] on link "2. uzdevums" at bounding box center [248, 191] width 135 height 19
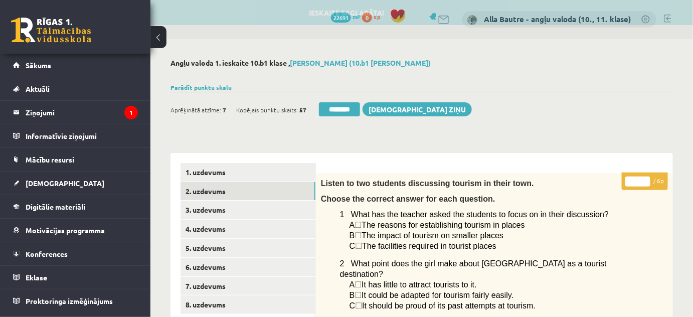
drag, startPoint x: 349, startPoint y: 105, endPoint x: 396, endPoint y: 32, distance: 87.3
click at [349, 105] on input "********" at bounding box center [339, 109] width 41 height 14
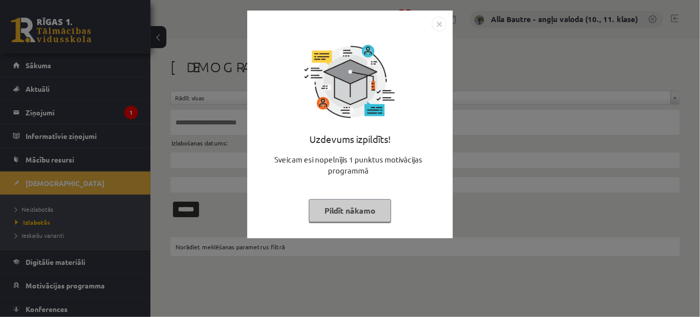
click at [442, 23] on img "Close" at bounding box center [439, 24] width 15 height 15
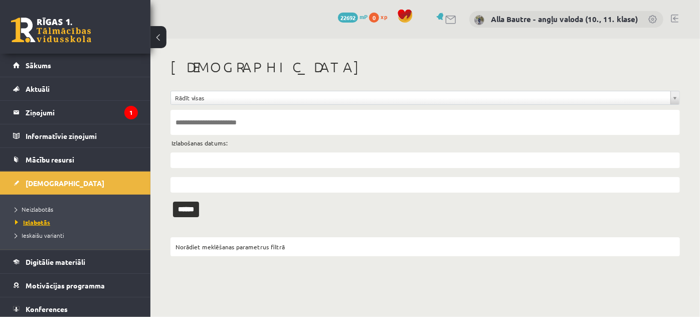
click at [37, 220] on span "Izlabotās" at bounding box center [32, 222] width 35 height 8
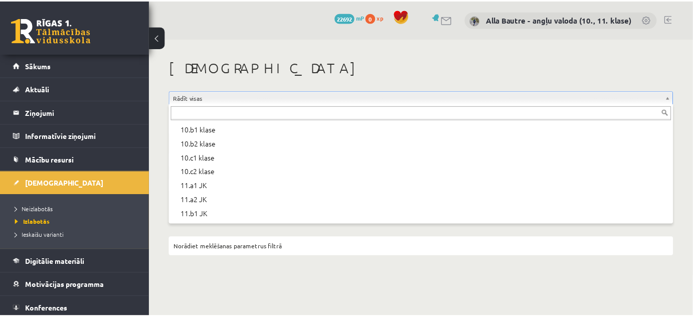
scroll to position [182, 0]
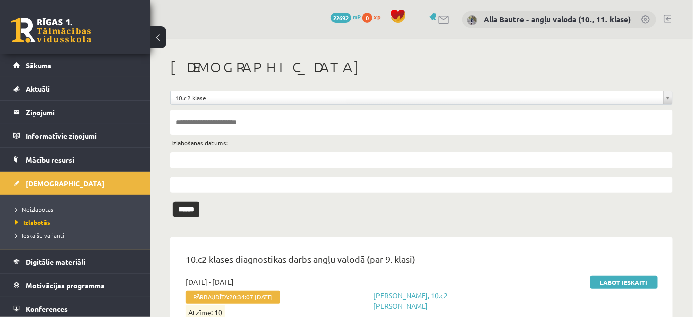
click at [202, 122] on input "text" at bounding box center [422, 122] width 503 height 25
type input "**********"
click at [199, 207] on input "******" at bounding box center [186, 210] width 26 height 16
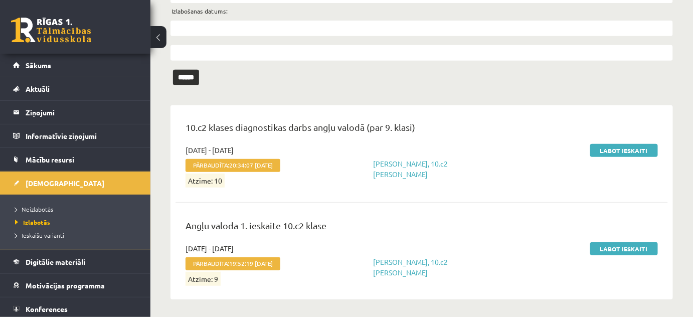
scroll to position [133, 0]
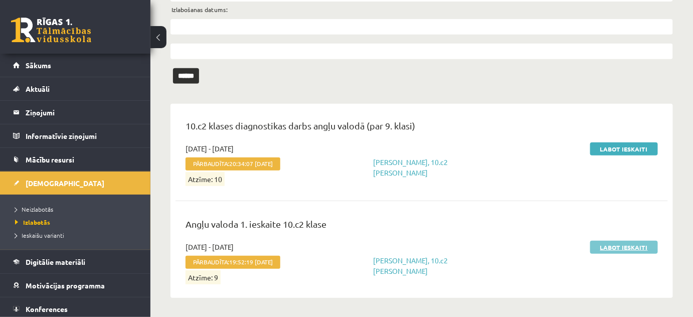
click at [620, 242] on link "Labot ieskaiti" at bounding box center [624, 247] width 68 height 13
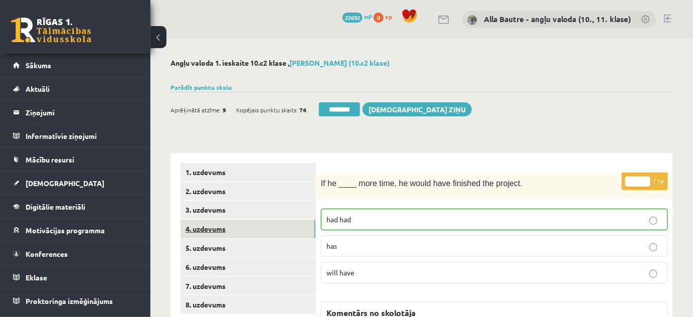
click at [221, 229] on link "4. uzdevums" at bounding box center [248, 229] width 135 height 19
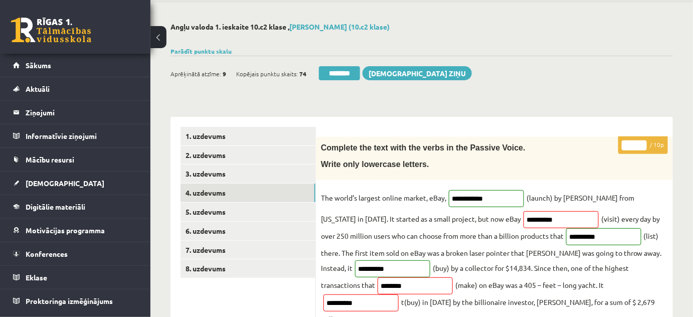
scroll to position [45, 0]
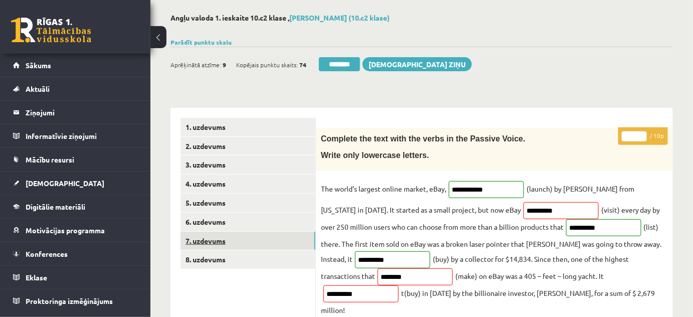
click at [206, 235] on link "7. uzdevums" at bounding box center [248, 241] width 135 height 19
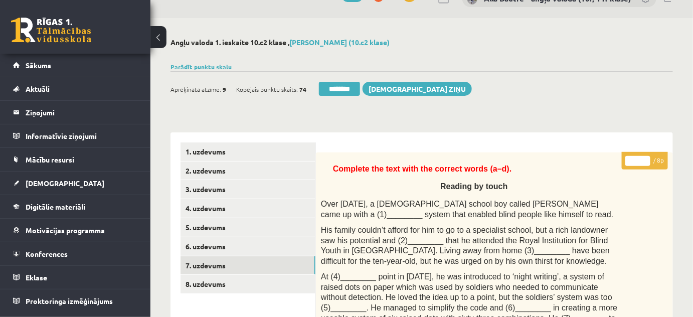
scroll to position [0, 0]
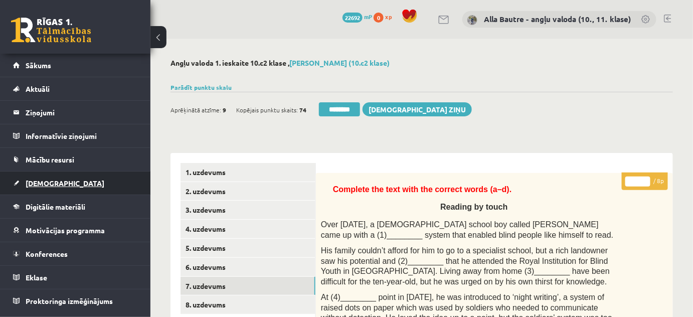
click at [39, 182] on span "[DEMOGRAPHIC_DATA]" at bounding box center [65, 183] width 79 height 9
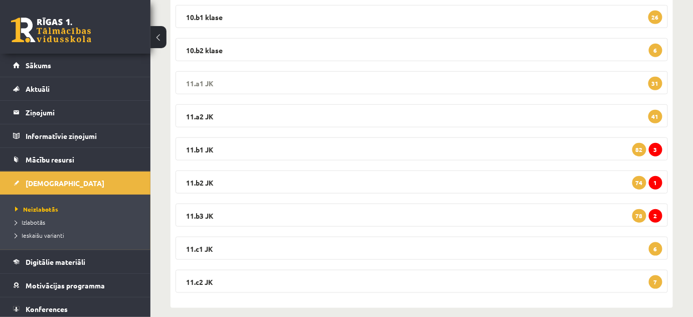
scroll to position [257, 0]
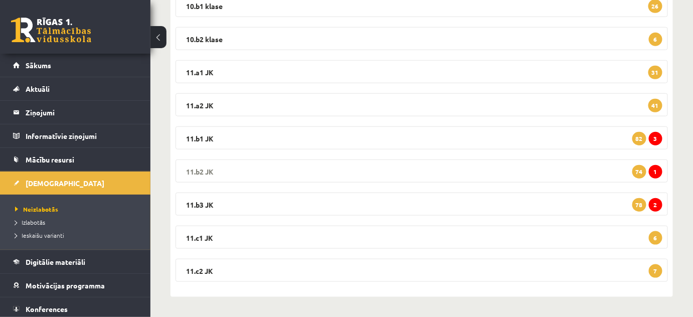
click at [192, 167] on legend "11.b2 JK 1 74" at bounding box center [422, 171] width 493 height 23
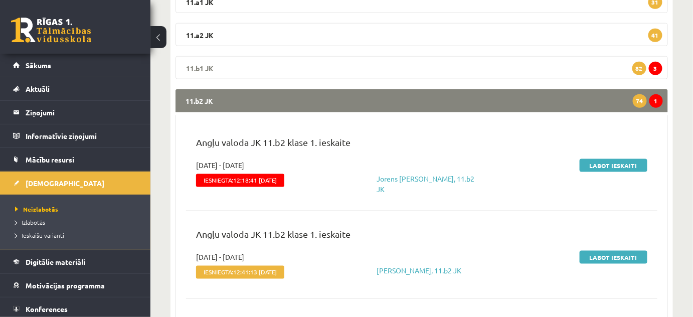
scroll to position [348, 0]
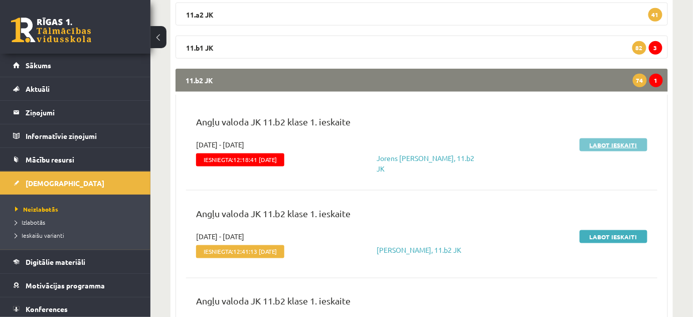
click at [622, 144] on link "Labot ieskaiti" at bounding box center [614, 144] width 68 height 13
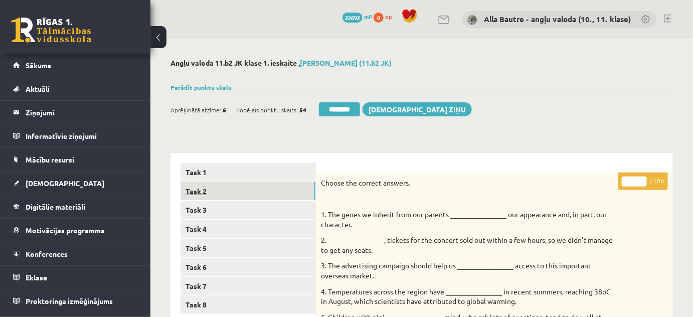
click at [203, 194] on link "Task 2" at bounding box center [248, 191] width 135 height 19
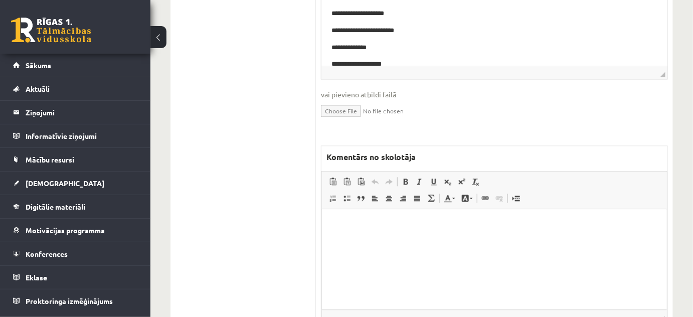
scroll to position [729, 0]
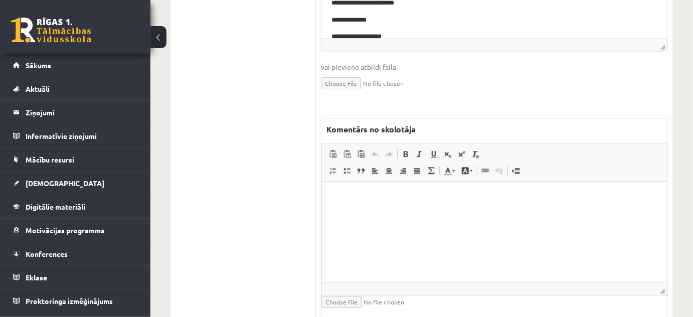
click at [328, 208] on html at bounding box center [494, 197] width 345 height 31
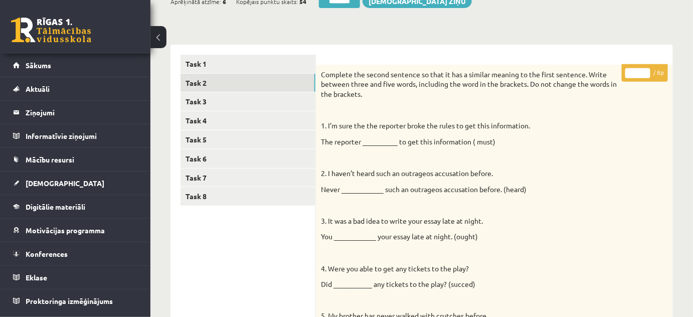
scroll to position [91, 0]
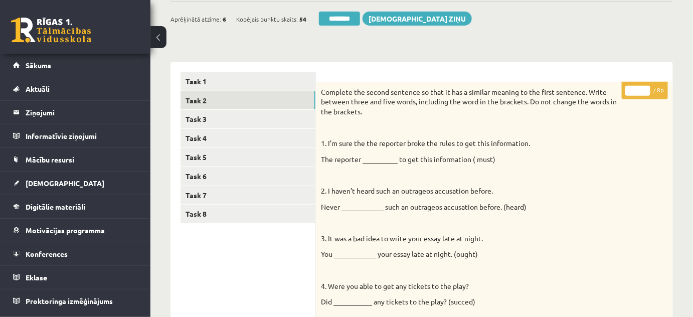
click at [644, 89] on input "*" at bounding box center [638, 91] width 25 height 10
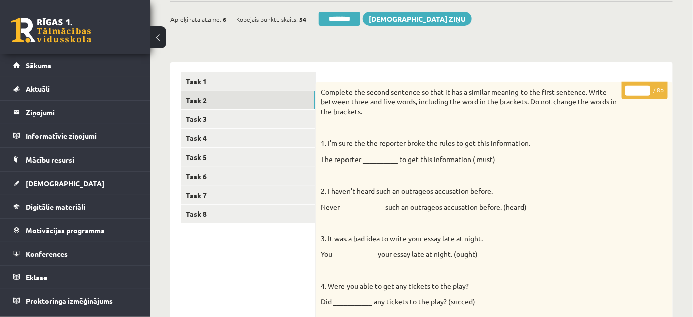
type input "*"
click at [644, 89] on input "*" at bounding box center [638, 91] width 25 height 10
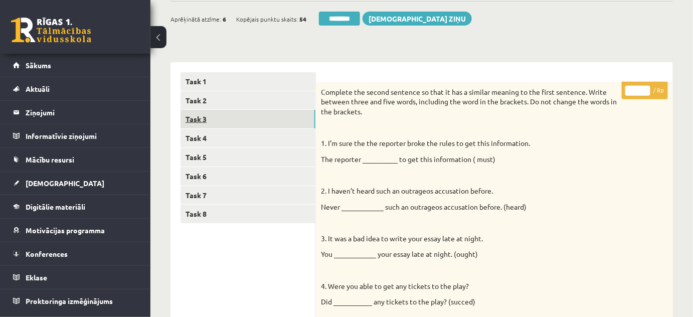
click at [213, 119] on link "Task 3" at bounding box center [248, 119] width 135 height 19
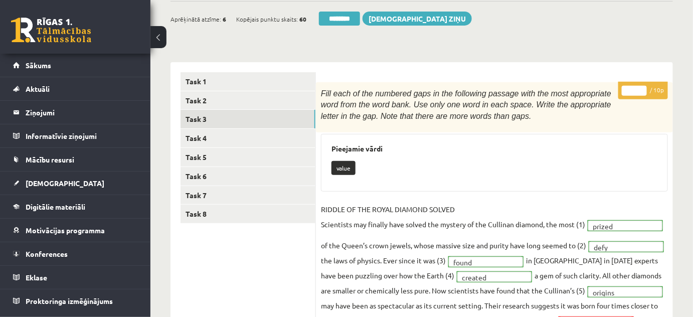
type input "**"
click at [641, 88] on input "**" at bounding box center [634, 91] width 25 height 10
click at [202, 136] on link "Task 4" at bounding box center [248, 138] width 135 height 19
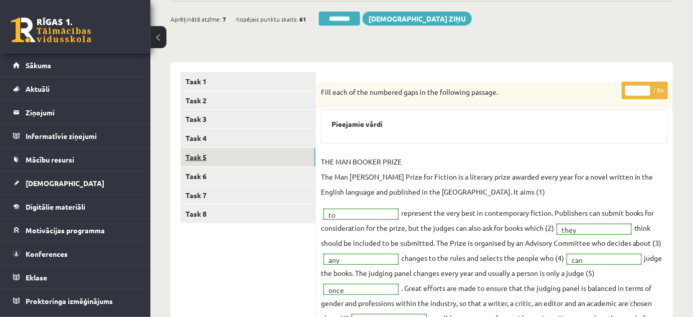
click at [205, 159] on link "Task 5" at bounding box center [248, 157] width 135 height 19
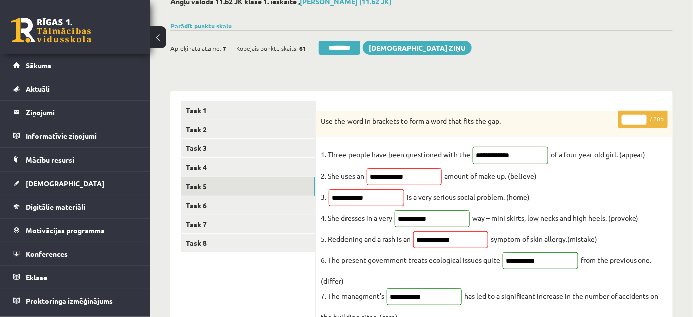
scroll to position [45, 0]
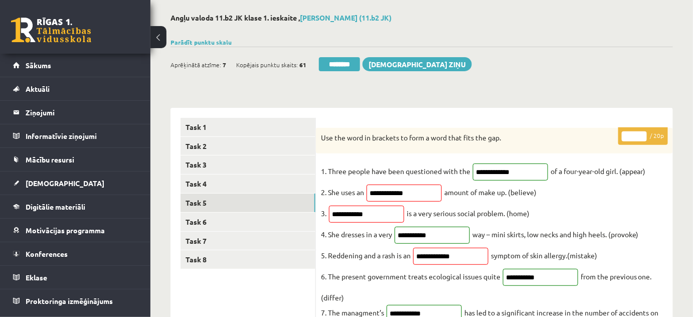
click at [643, 134] on input "**" at bounding box center [634, 136] width 25 height 10
type input "**"
click at [643, 134] on input "**" at bounding box center [634, 136] width 25 height 10
click at [227, 219] on link "Task 6" at bounding box center [248, 222] width 135 height 19
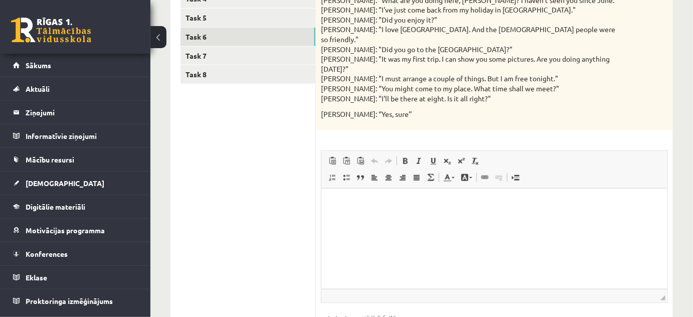
scroll to position [132, 0]
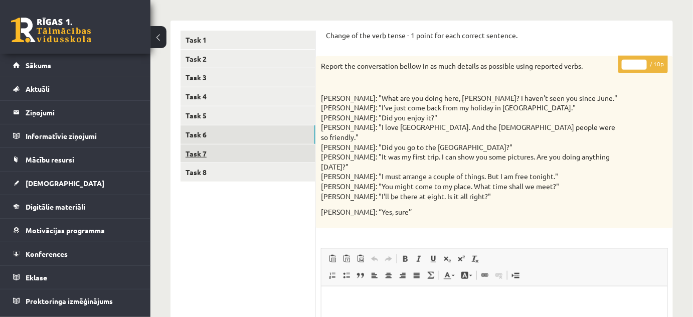
click at [243, 147] on link "Task 7" at bounding box center [248, 153] width 135 height 19
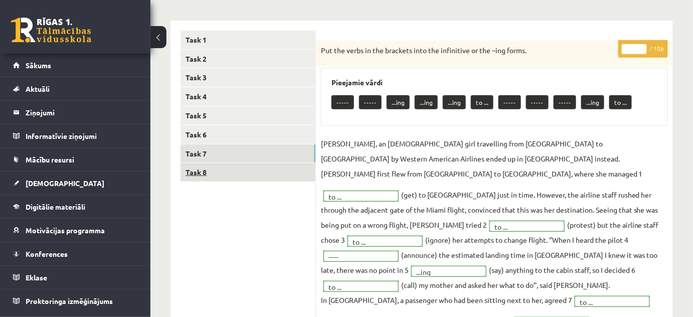
scroll to position [0, 0]
click at [210, 166] on link "Task 8" at bounding box center [248, 172] width 135 height 19
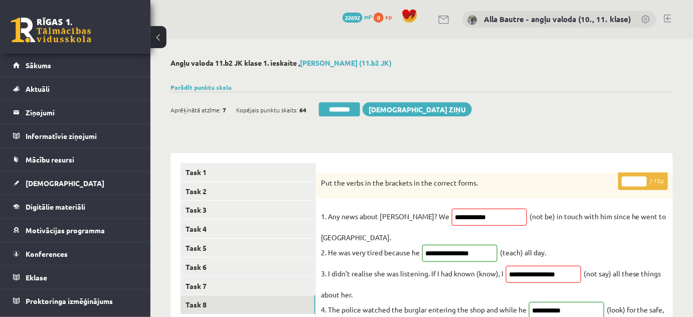
type input "*"
click at [641, 179] on input "*" at bounding box center [634, 182] width 25 height 10
click at [211, 227] on link "Task 4" at bounding box center [248, 229] width 135 height 19
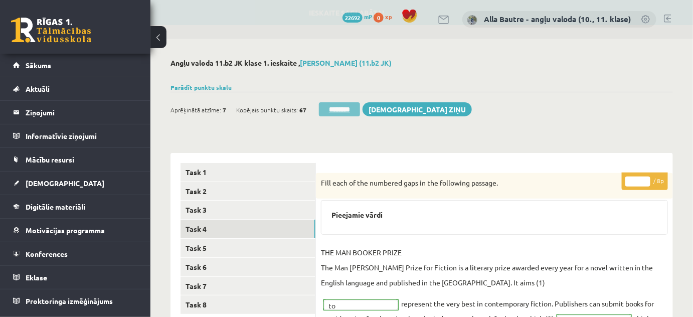
click at [349, 104] on input "********" at bounding box center [339, 109] width 41 height 14
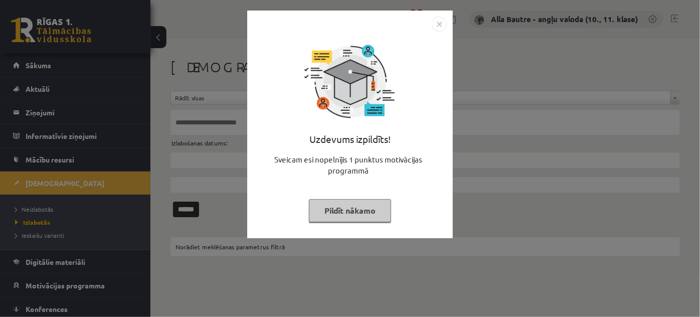
click at [436, 26] on img "Close" at bounding box center [439, 24] width 15 height 15
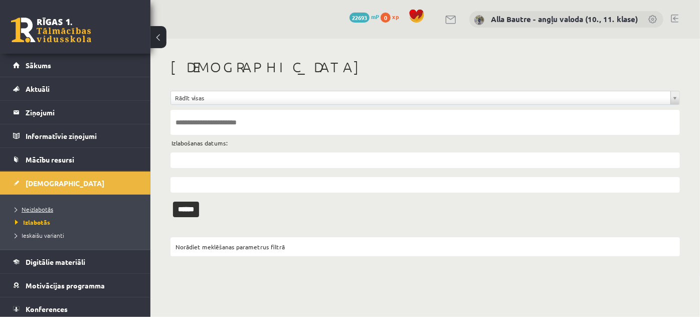
click at [33, 206] on span "Neizlabotās" at bounding box center [34, 209] width 38 height 8
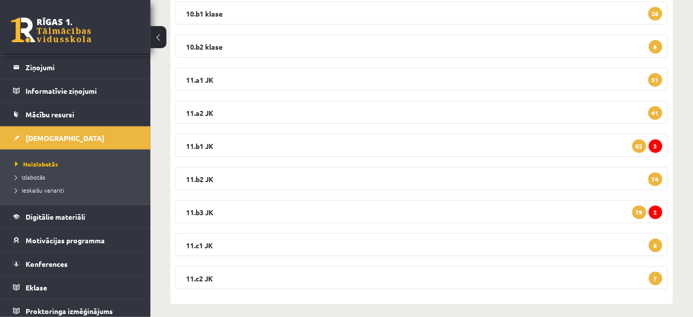
scroll to position [256, 0]
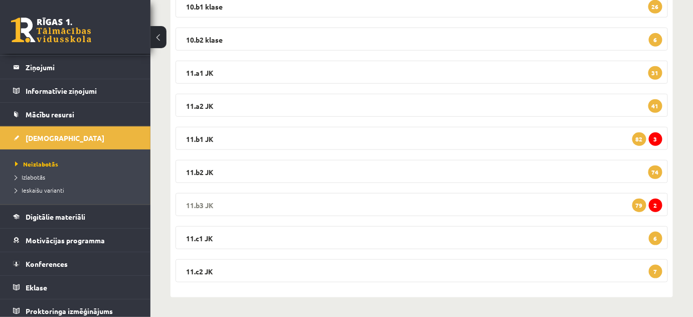
click at [194, 202] on legend "11.b3 JK 2 79" at bounding box center [422, 204] width 493 height 23
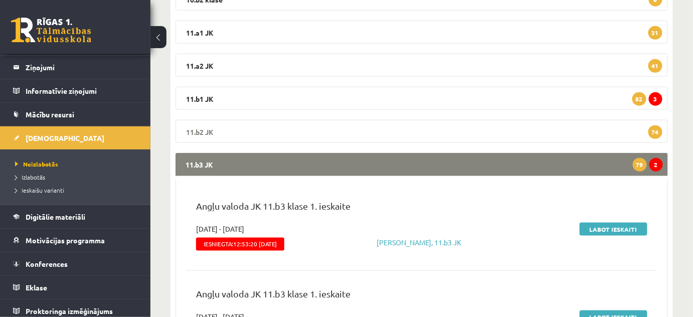
scroll to position [348, 0]
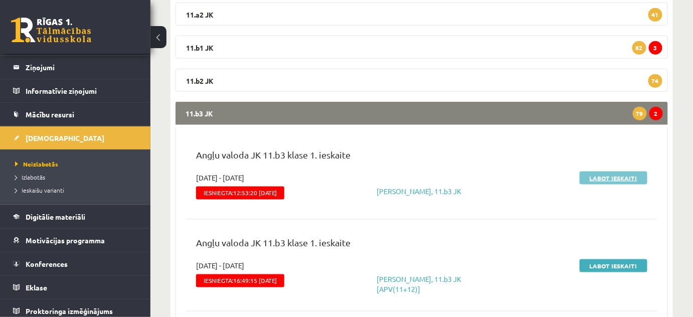
click at [601, 178] on link "Labot ieskaiti" at bounding box center [614, 178] width 68 height 13
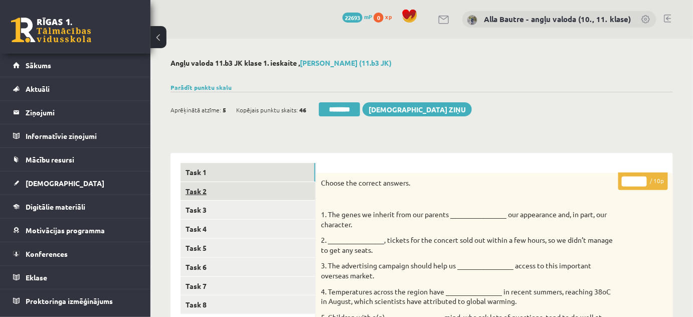
click at [206, 193] on link "Task 2" at bounding box center [248, 191] width 135 height 19
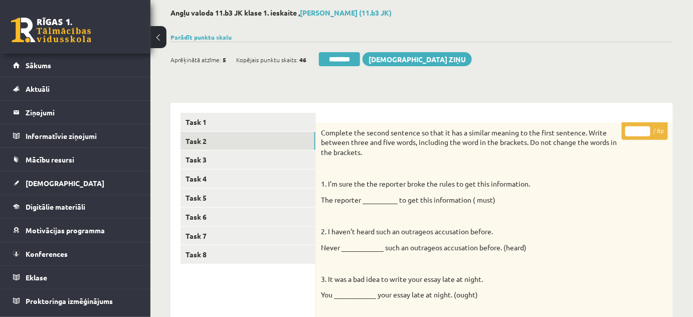
scroll to position [33, 0]
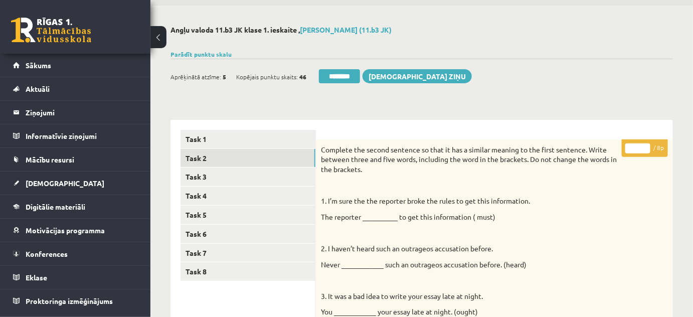
type input "*"
click at [645, 145] on input "*" at bounding box center [638, 148] width 25 height 10
click at [198, 176] on link "Task 3" at bounding box center [248, 177] width 135 height 19
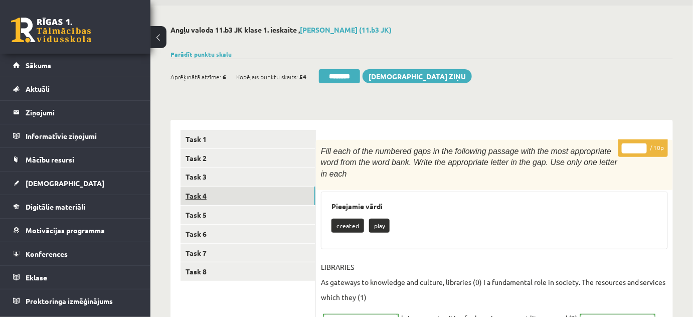
click at [213, 200] on link "Task 4" at bounding box center [248, 196] width 135 height 19
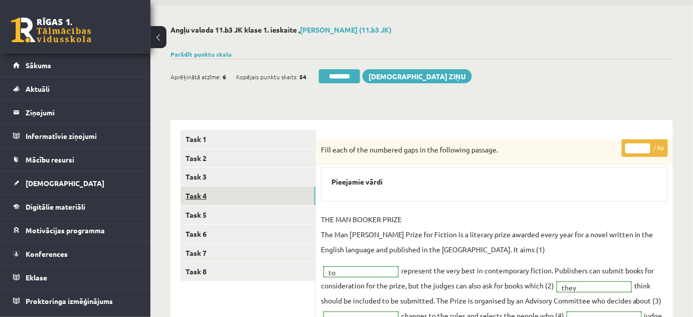
scroll to position [0, 0]
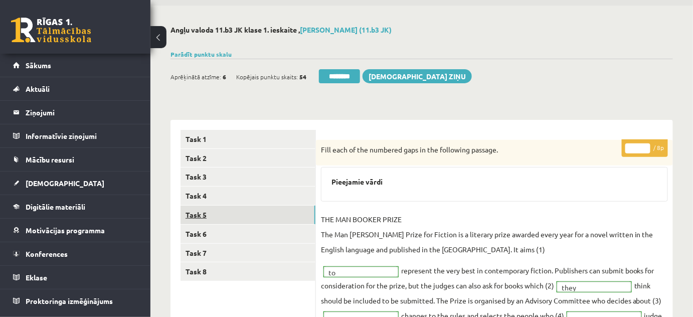
click at [207, 216] on link "Task 5" at bounding box center [248, 215] width 135 height 19
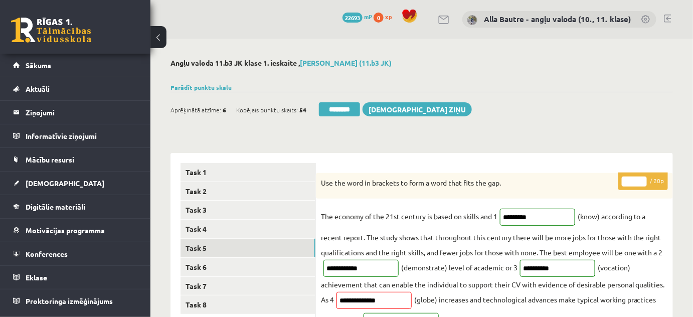
type input "**"
click at [643, 179] on input "**" at bounding box center [634, 182] width 25 height 10
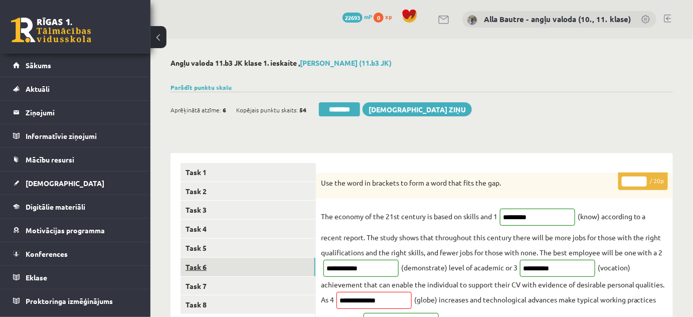
click at [204, 263] on link "Task 6" at bounding box center [248, 267] width 135 height 19
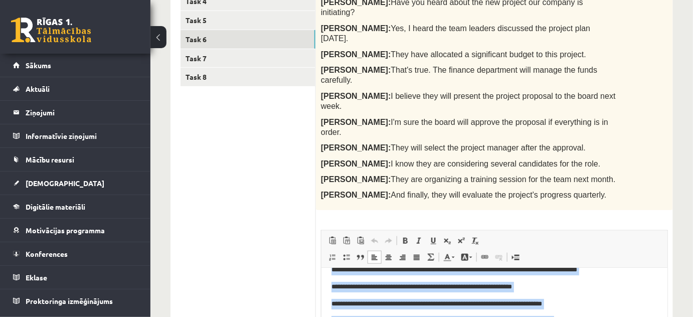
scroll to position [99, 0]
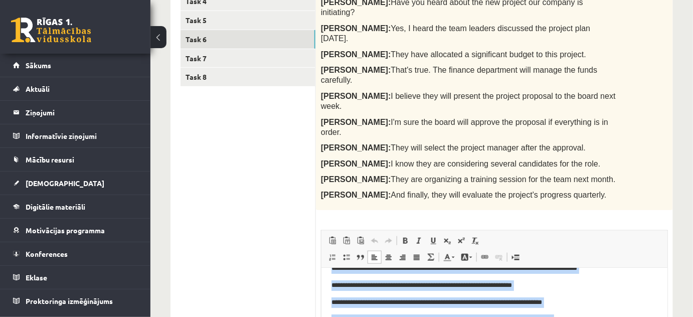
drag, startPoint x: 332, startPoint y: 281, endPoint x: 579, endPoint y: 339, distance: 254.1
click at [579, 317] on body "**********" at bounding box center [494, 269] width 326 height 180
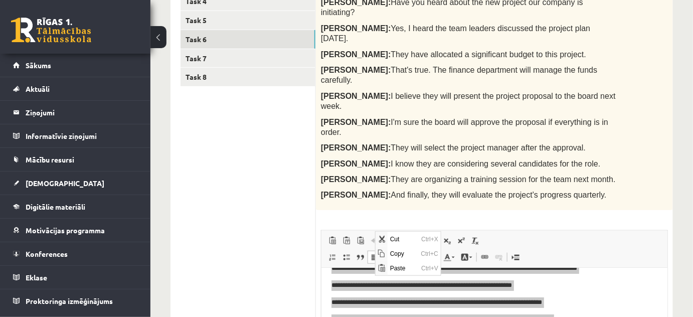
scroll to position [0, 0]
click at [394, 253] on span "Copy" at bounding box center [402, 253] width 31 height 15
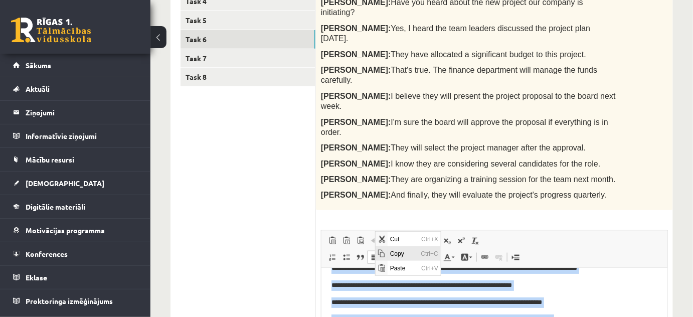
copy body "**********"
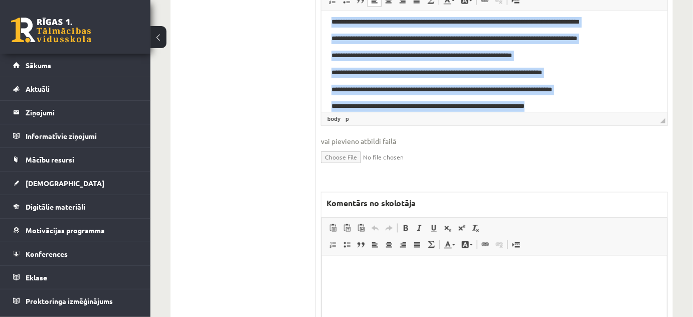
scroll to position [542, 0]
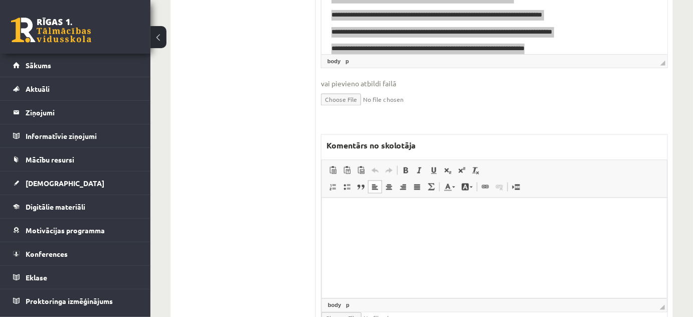
click at [356, 224] on html at bounding box center [494, 213] width 345 height 31
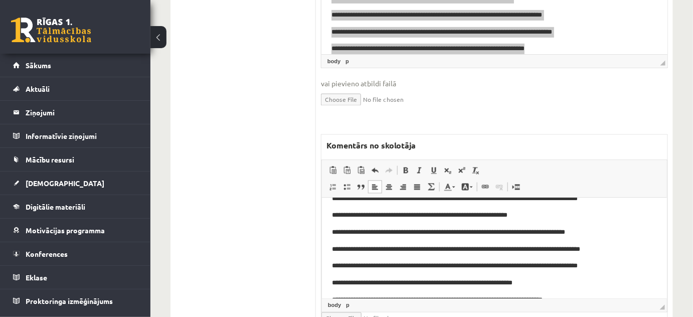
scroll to position [0, 0]
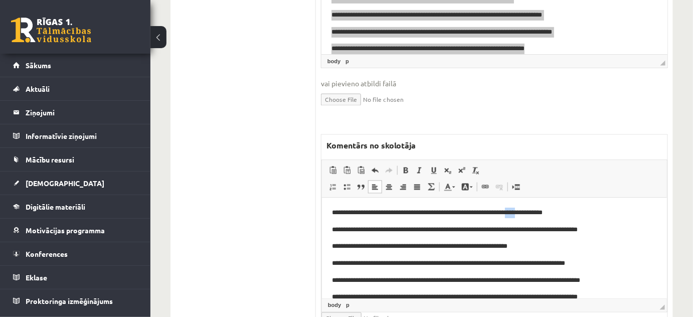
drag, startPoint x: 540, startPoint y: 212, endPoint x: 548, endPoint y: 213, distance: 8.1
click at [548, 213] on p "**********" at bounding box center [491, 213] width 319 height 11
click at [452, 187] on span at bounding box center [453, 188] width 3 height 2
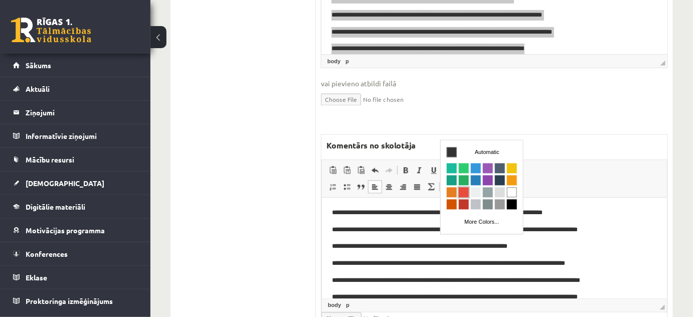
click at [466, 190] on span "Colors" at bounding box center [463, 193] width 10 height 10
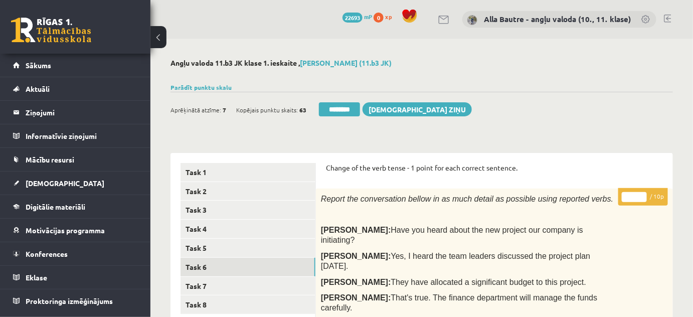
type input "*"
click at [643, 194] on input "*" at bounding box center [634, 197] width 25 height 10
click at [210, 283] on link "Task 7" at bounding box center [248, 286] width 135 height 19
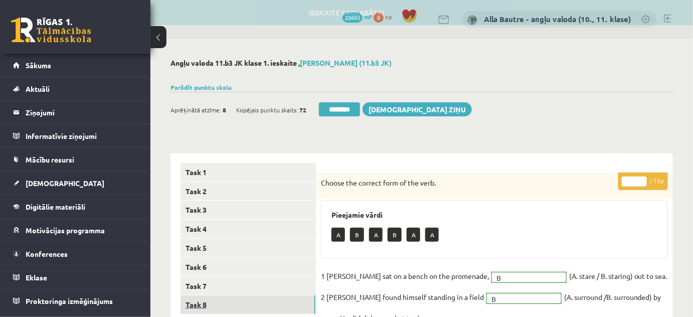
click at [207, 305] on link "Task 8" at bounding box center [248, 304] width 135 height 19
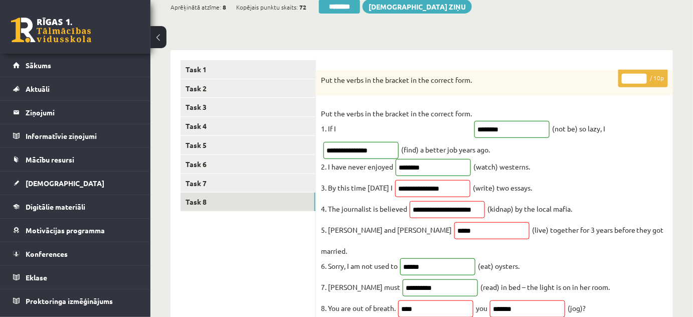
scroll to position [45, 0]
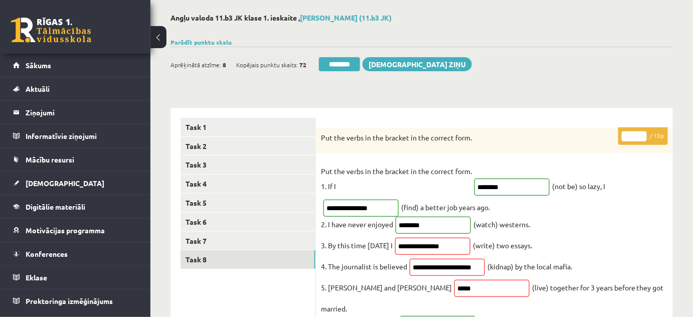
click at [642, 134] on input "*" at bounding box center [634, 136] width 25 height 10
type input "*"
click at [642, 134] on input "*" at bounding box center [634, 136] width 25 height 10
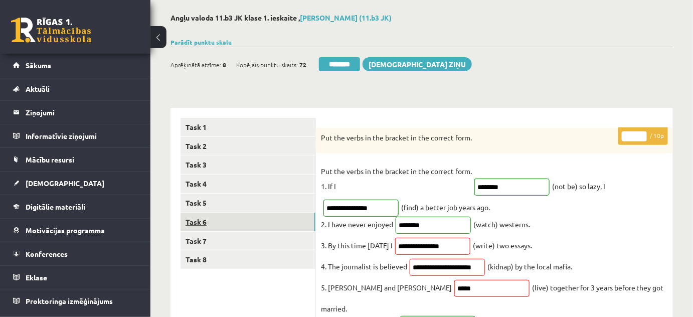
click at [242, 215] on link "Task 6" at bounding box center [248, 222] width 135 height 19
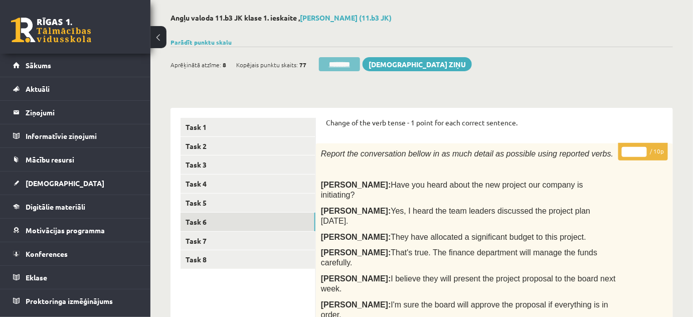
scroll to position [0, 0]
click at [347, 60] on input "********" at bounding box center [339, 64] width 41 height 14
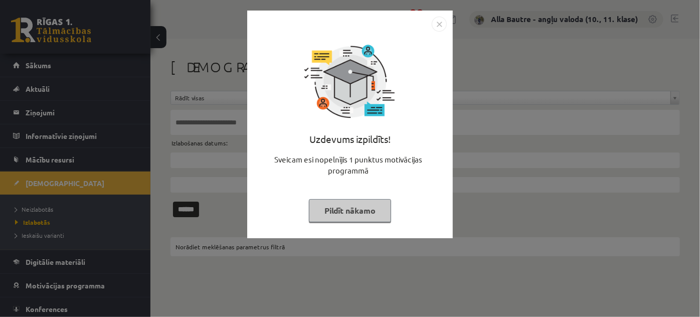
click at [441, 27] on img "Close" at bounding box center [439, 24] width 15 height 15
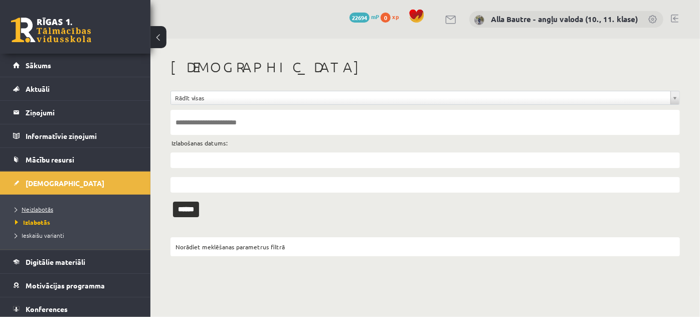
click at [32, 206] on span "Neizlabotās" at bounding box center [34, 209] width 38 height 8
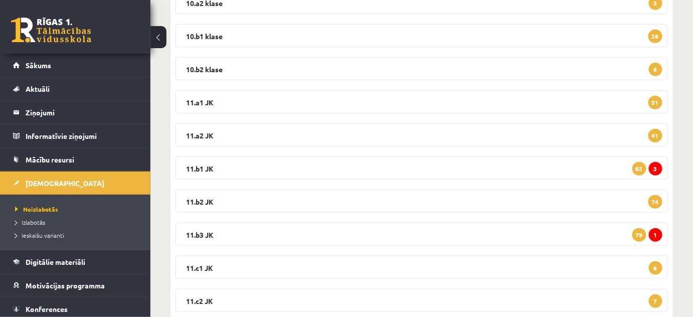
scroll to position [228, 0]
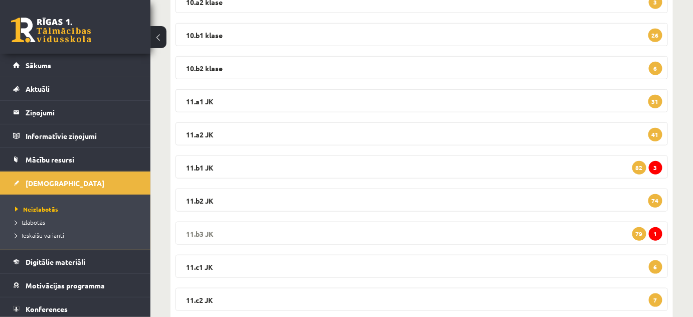
click at [194, 230] on legend "11.b3 JK 1 79" at bounding box center [422, 233] width 493 height 23
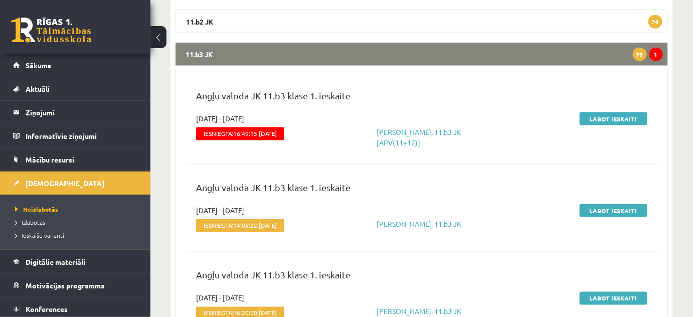
scroll to position [410, 0]
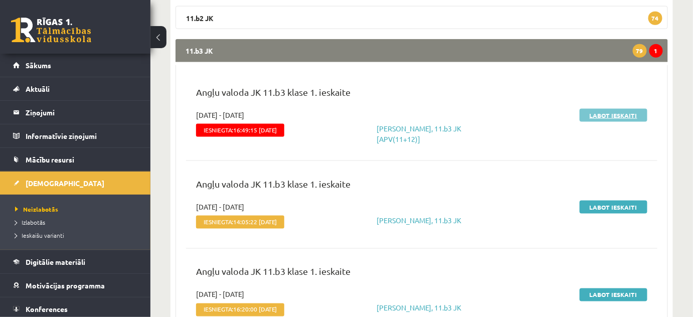
click at [614, 118] on link "Labot ieskaiti" at bounding box center [614, 115] width 68 height 13
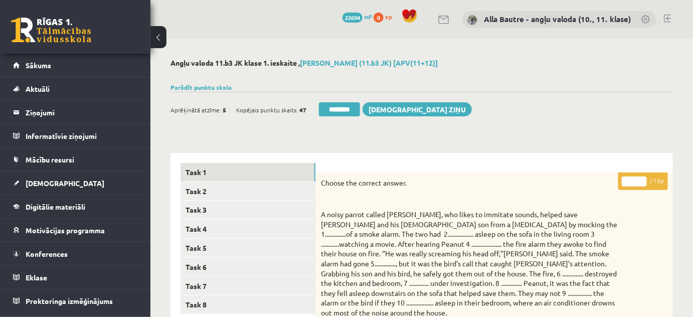
click at [644, 180] on input "*" at bounding box center [634, 182] width 25 height 10
type input "**"
click at [644, 180] on input "**" at bounding box center [634, 182] width 25 height 10
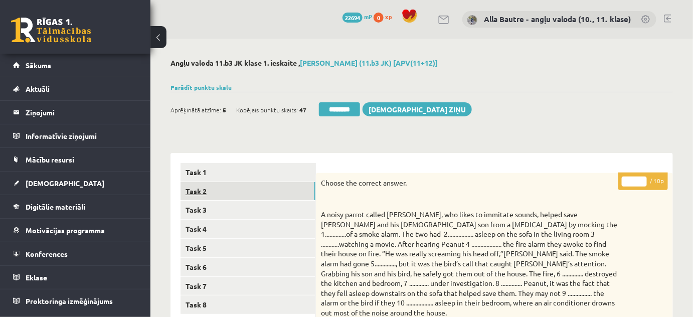
click at [207, 190] on link "Task 2" at bounding box center [248, 191] width 135 height 19
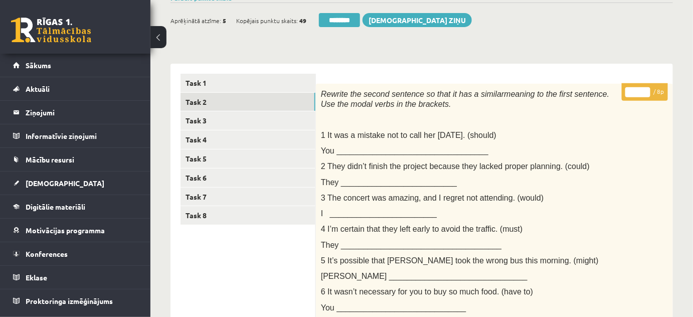
scroll to position [77, 0]
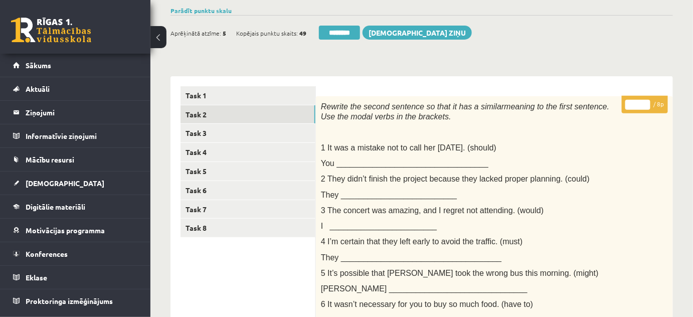
type input "*"
click at [645, 103] on input "*" at bounding box center [638, 105] width 25 height 10
click at [215, 129] on link "Task 3" at bounding box center [248, 133] width 135 height 19
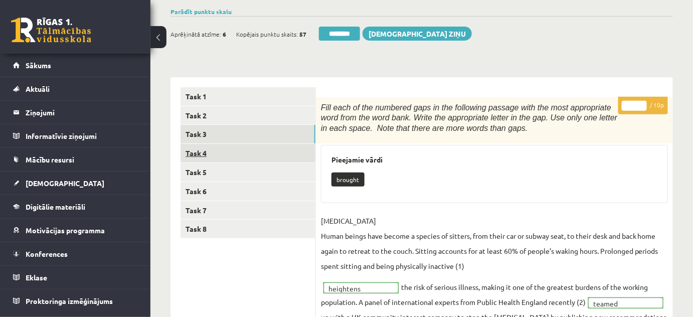
scroll to position [31, 0]
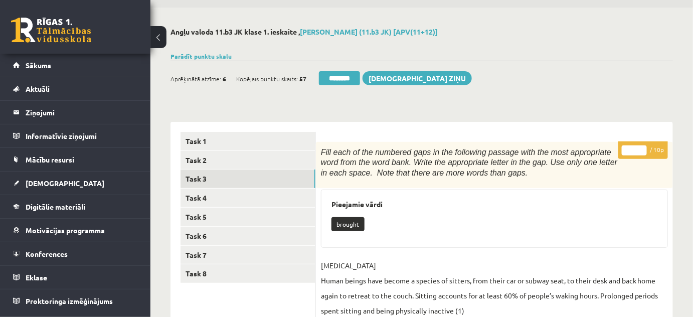
type input "**"
click at [641, 146] on input "**" at bounding box center [634, 150] width 25 height 10
click at [208, 199] on link "Task 4" at bounding box center [248, 198] width 135 height 19
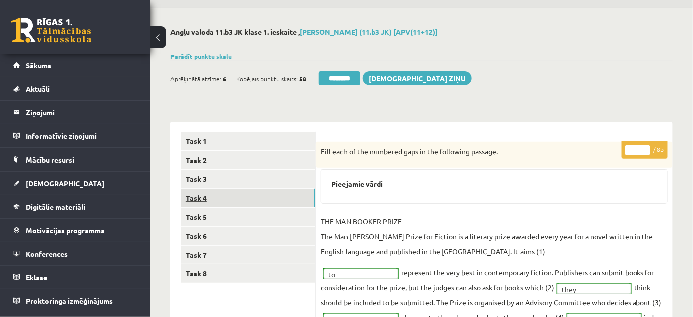
scroll to position [0, 0]
click at [205, 216] on link "Task 5" at bounding box center [248, 217] width 135 height 19
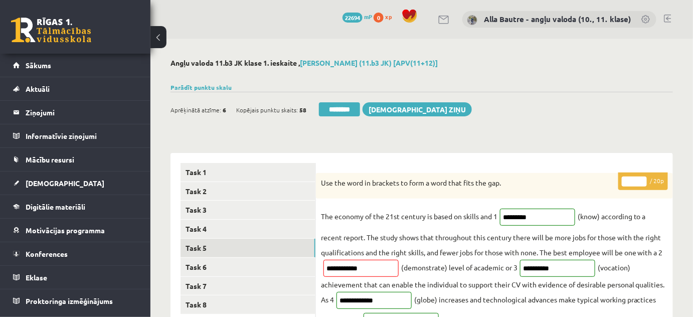
click at [642, 180] on input "**" at bounding box center [634, 182] width 25 height 10
type input "**"
click at [642, 180] on input "**" at bounding box center [634, 182] width 25 height 10
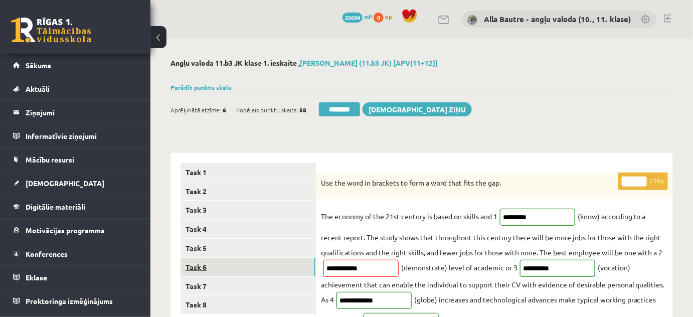
click at [248, 268] on link "Task 6" at bounding box center [248, 267] width 135 height 19
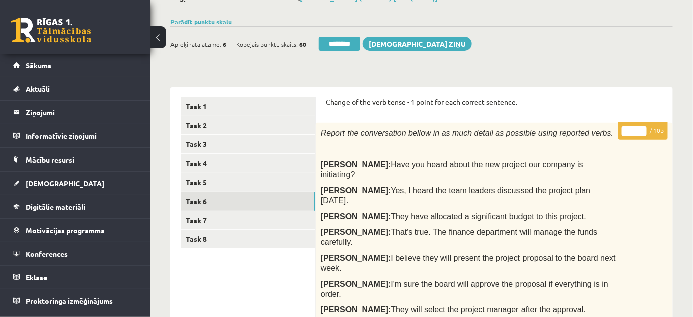
scroll to position [57, 0]
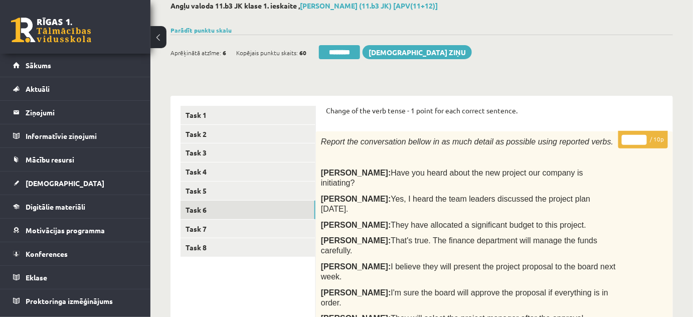
type input "**"
click at [642, 136] on input "**" at bounding box center [634, 140] width 25 height 10
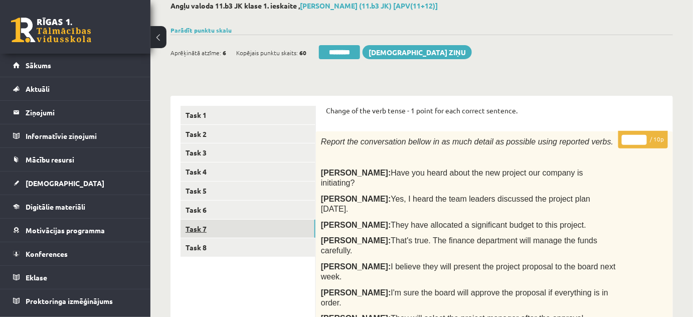
click at [193, 229] on link "Task 7" at bounding box center [248, 229] width 135 height 19
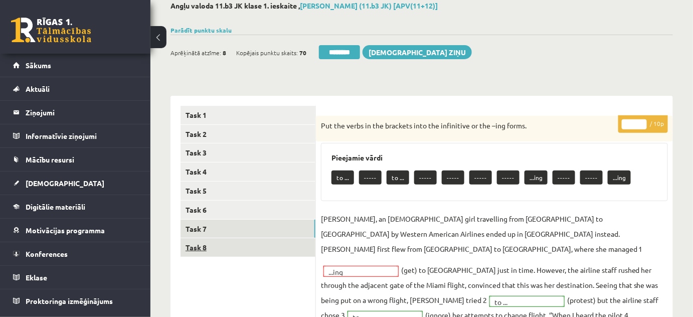
scroll to position [0, 0]
click at [195, 246] on link "Task 8" at bounding box center [248, 247] width 135 height 19
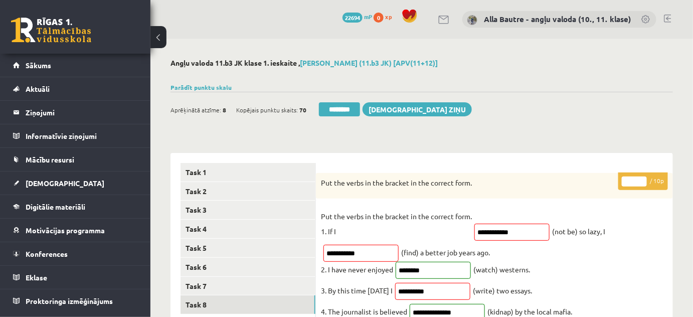
click at [641, 180] on input "*" at bounding box center [634, 182] width 25 height 10
type input "*"
click at [641, 184] on input "*" at bounding box center [634, 182] width 25 height 10
click at [217, 246] on link "Task 5" at bounding box center [248, 248] width 135 height 19
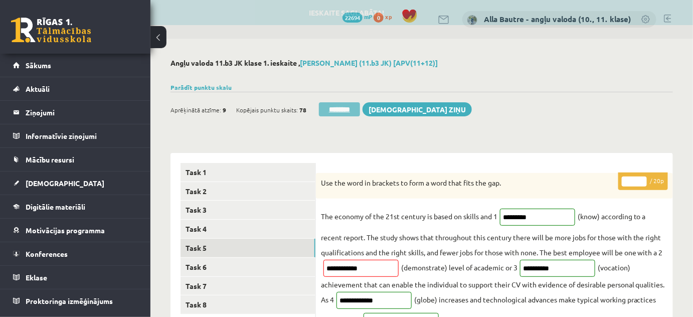
click at [337, 110] on input "********" at bounding box center [339, 109] width 41 height 14
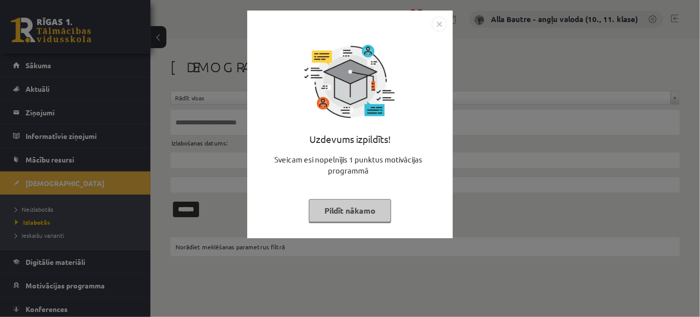
click at [441, 22] on img "Close" at bounding box center [439, 24] width 15 height 15
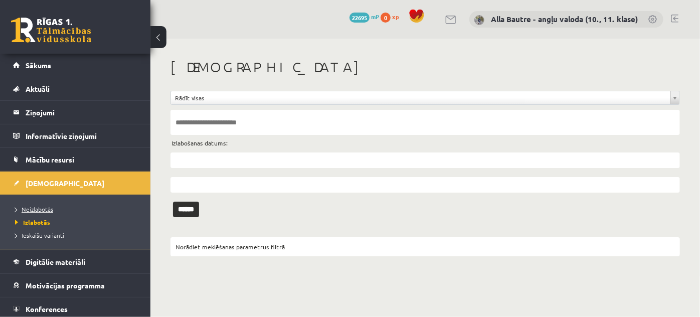
click at [39, 206] on span "Neizlabotās" at bounding box center [34, 209] width 38 height 8
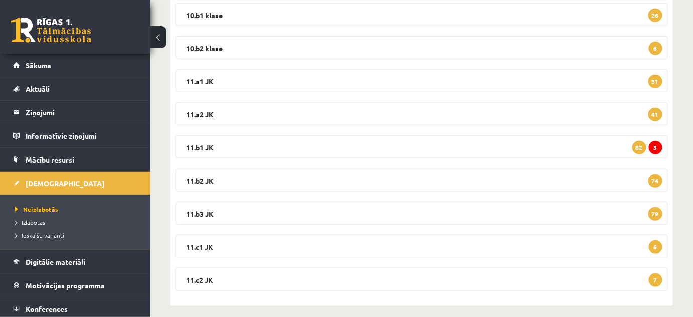
scroll to position [256, 0]
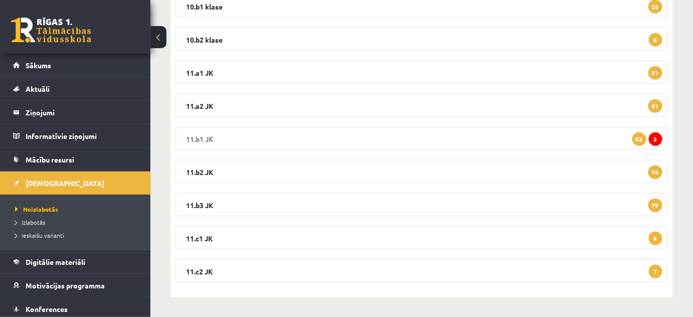
click at [203, 139] on legend "11.b1 JK 3 82" at bounding box center [422, 138] width 493 height 23
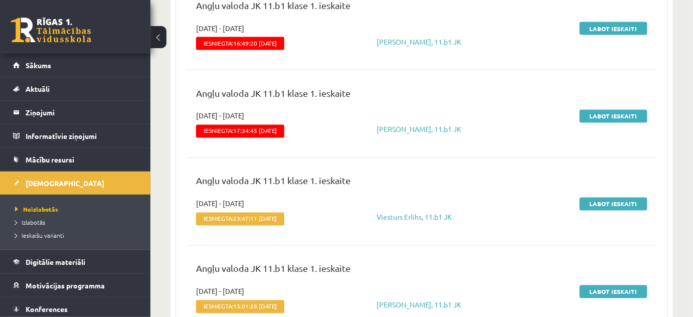
scroll to position [438, 0]
